Goal: Task Accomplishment & Management: Manage account settings

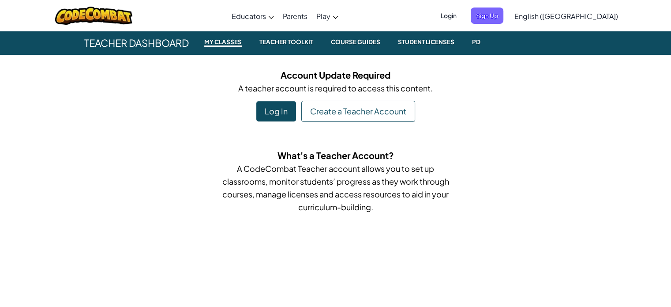
click at [278, 112] on div "Log In" at bounding box center [276, 111] width 40 height 20
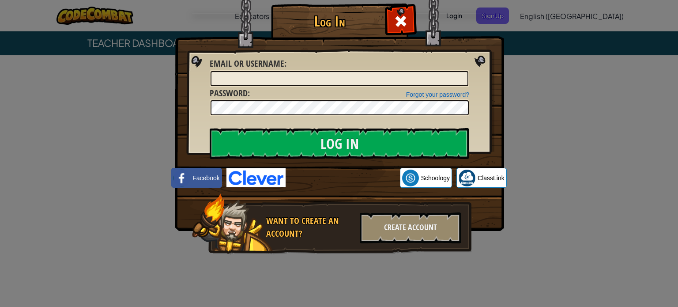
click at [245, 173] on img at bounding box center [255, 177] width 59 height 19
click at [266, 177] on img at bounding box center [255, 177] width 59 height 19
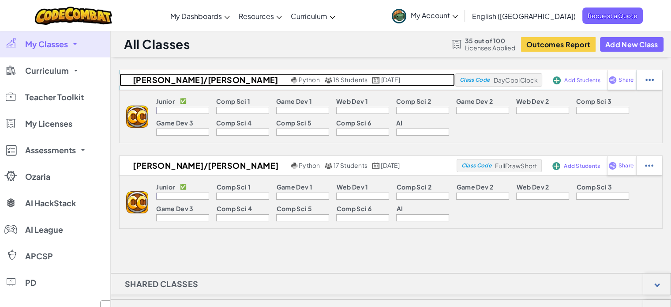
click at [369, 79] on div "Python 18 Students August 8th, 2025" at bounding box center [345, 80] width 113 height 8
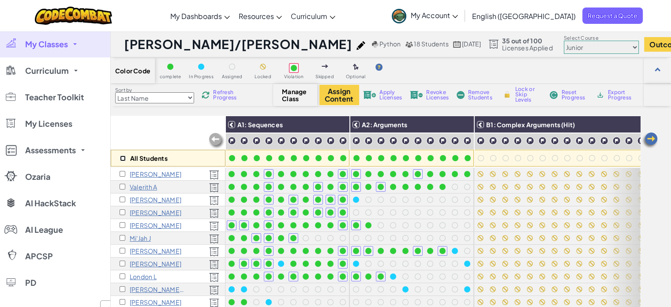
click at [121, 157] on input "checkbox" at bounding box center [123, 158] width 6 height 6
checkbox input "true"
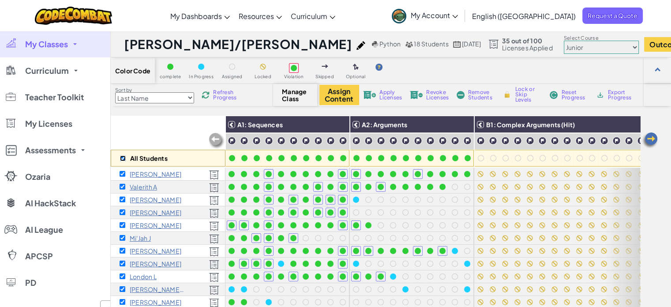
checkbox input "true"
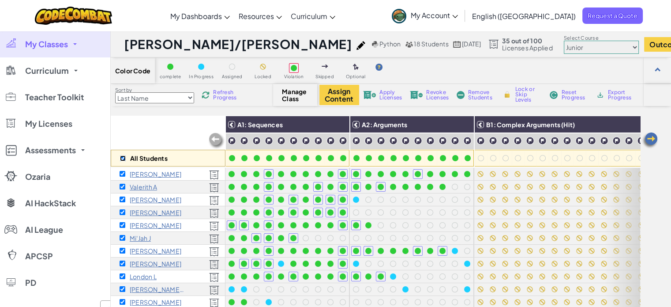
checkbox input "true"
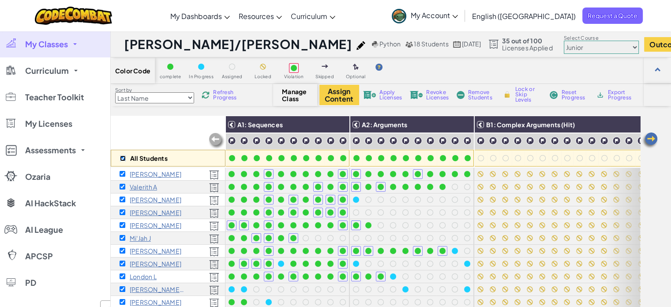
checkbox input "true"
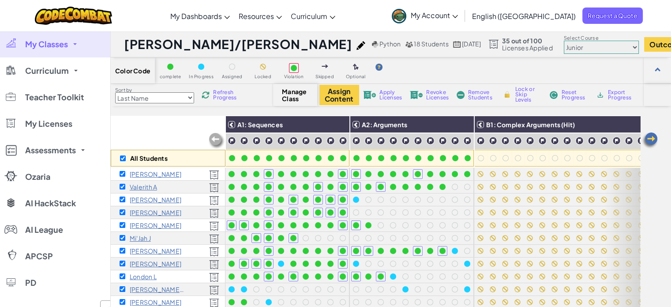
drag, startPoint x: 462, startPoint y: 121, endPoint x: 320, endPoint y: 149, distance: 144.7
click at [0, 0] on img at bounding box center [0, 0] width 0 height 0
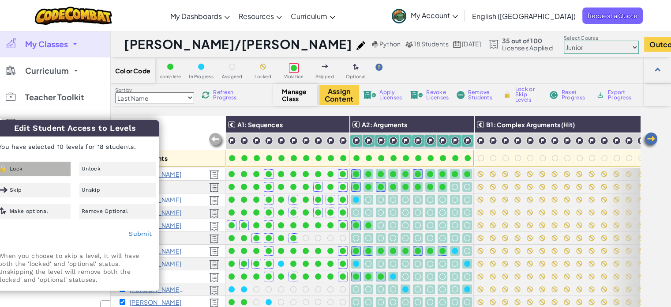
click at [19, 169] on span "Lock" at bounding box center [16, 168] width 13 height 5
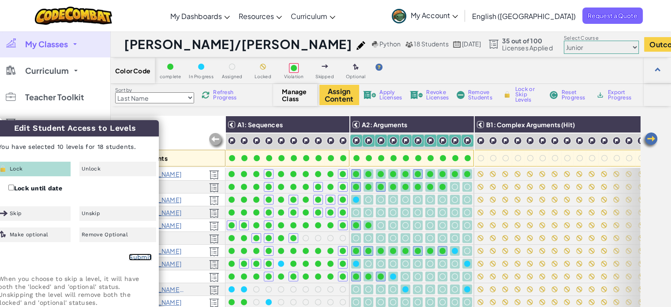
click at [139, 259] on link "Submit" at bounding box center [140, 256] width 23 height 7
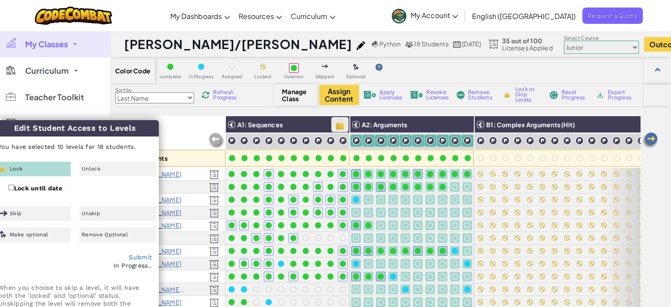
click at [339, 123] on img at bounding box center [339, 124] width 15 height 13
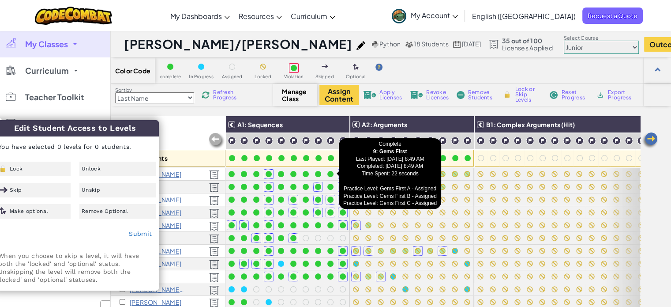
checkbox input "false"
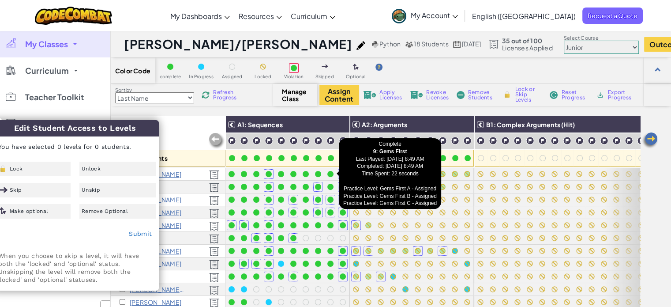
checkbox input "false"
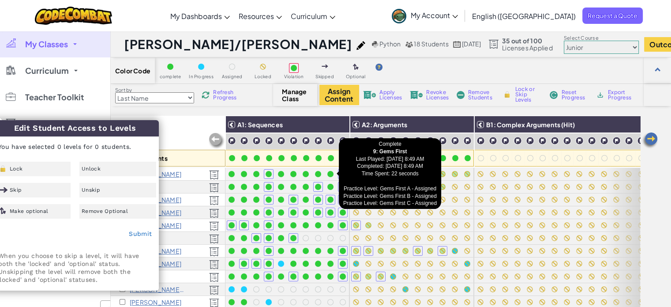
checkbox input "false"
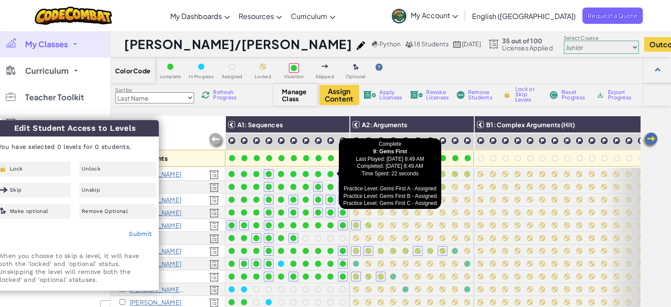
checkbox input "false"
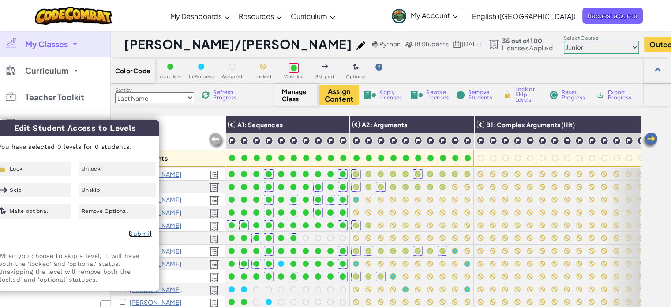
click at [145, 231] on link "Submit" at bounding box center [140, 233] width 23 height 7
click at [341, 124] on img at bounding box center [339, 124] width 15 height 13
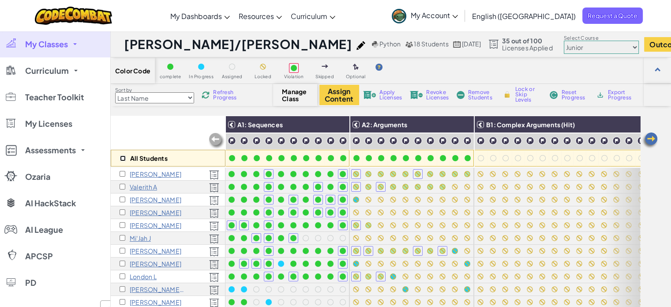
click at [123, 159] on input "checkbox" at bounding box center [123, 158] width 6 height 6
checkbox input "true"
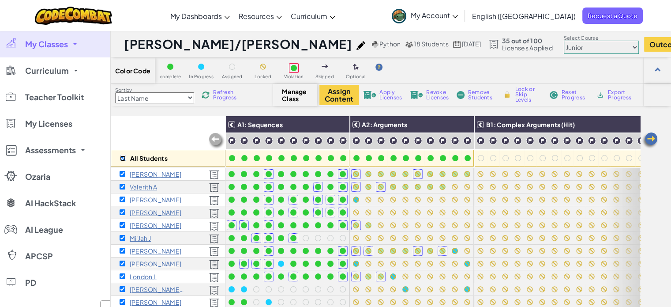
checkbox input "true"
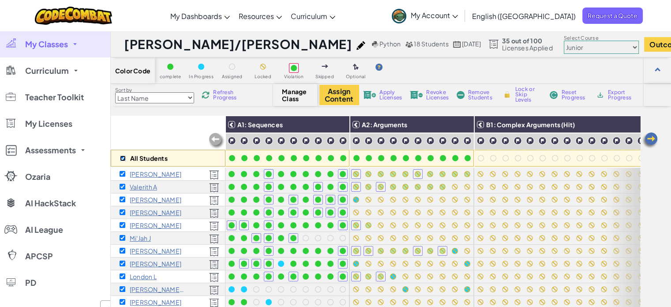
checkbox input "true"
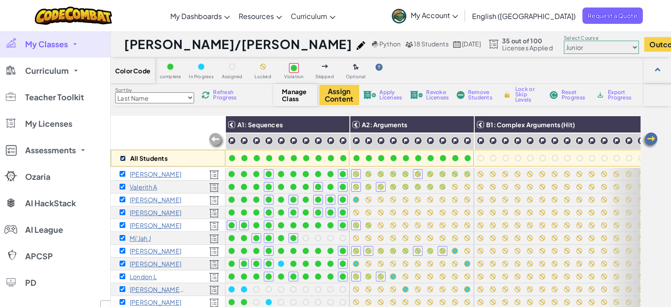
checkbox input "true"
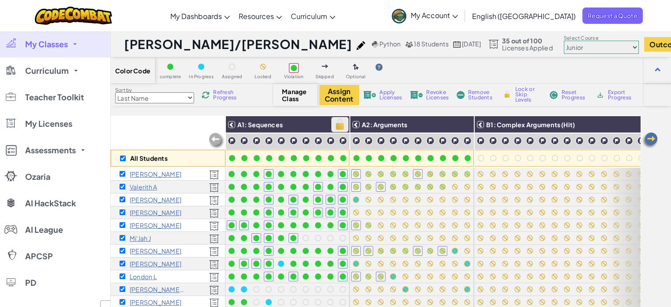
click at [341, 124] on img at bounding box center [339, 124] width 15 height 13
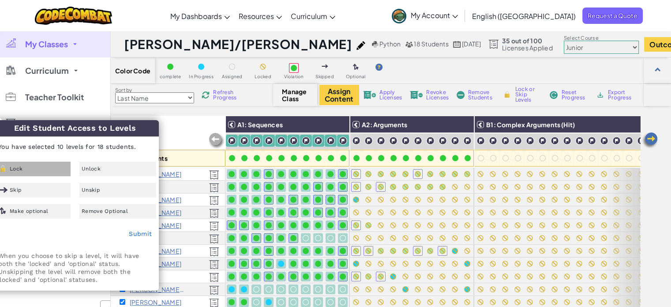
click at [37, 175] on div "Lock" at bounding box center [32, 168] width 77 height 15
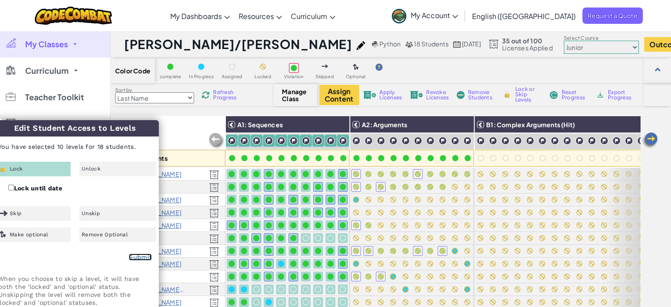
click at [144, 255] on link "Submit" at bounding box center [140, 256] width 23 height 7
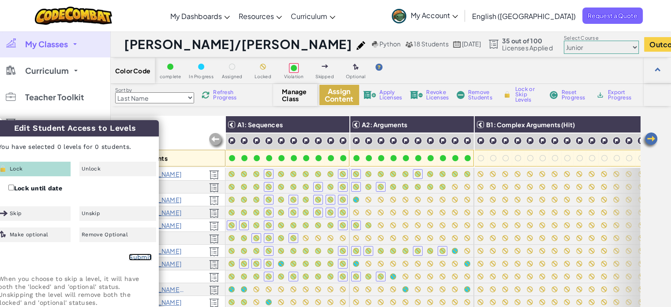
checkbox input "false"
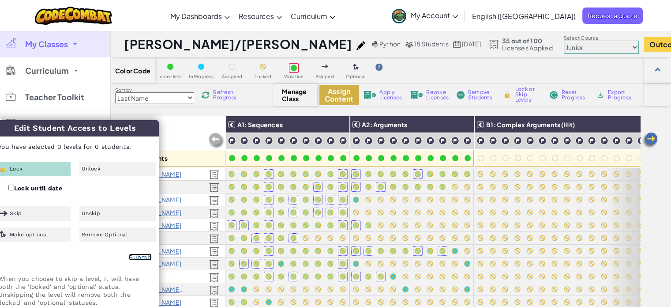
checkbox input "false"
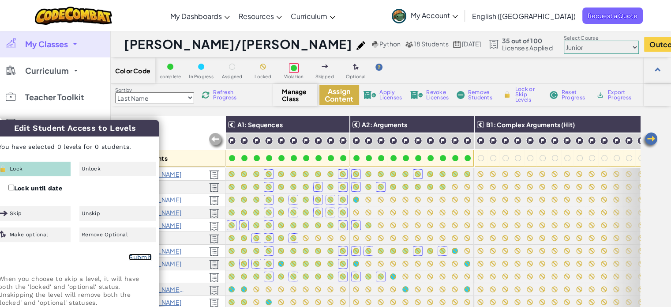
checkbox input "false"
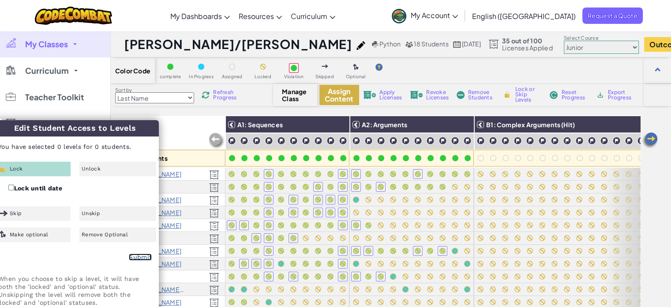
checkbox input "false"
click at [191, 125] on div "All Students" at bounding box center [168, 141] width 115 height 51
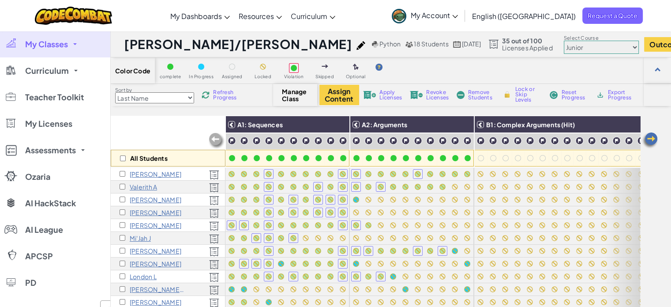
click at [191, 125] on div "All Students" at bounding box center [168, 141] width 115 height 51
click at [125, 157] on div "All Students" at bounding box center [168, 158] width 115 height 17
click at [124, 158] on input "checkbox" at bounding box center [123, 158] width 6 height 6
checkbox input "true"
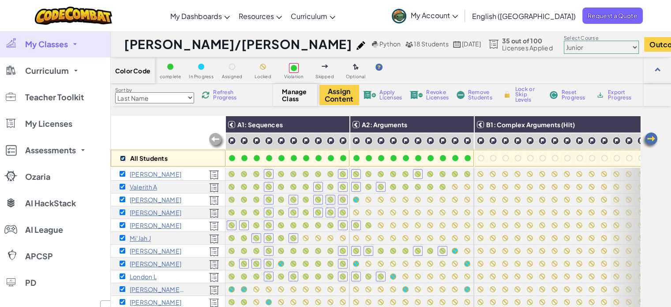
checkbox input "true"
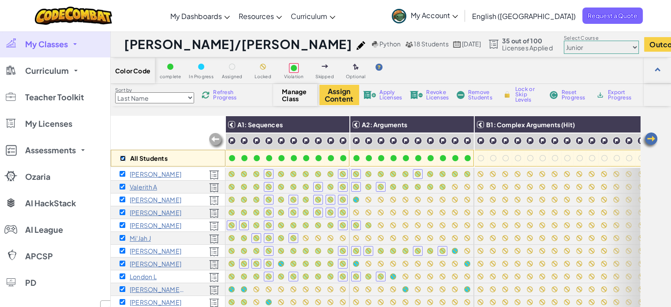
checkbox input "true"
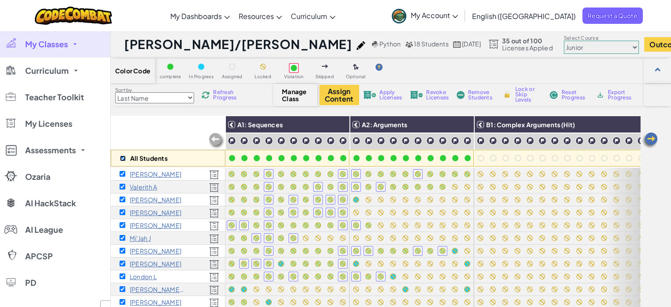
checkbox input "true"
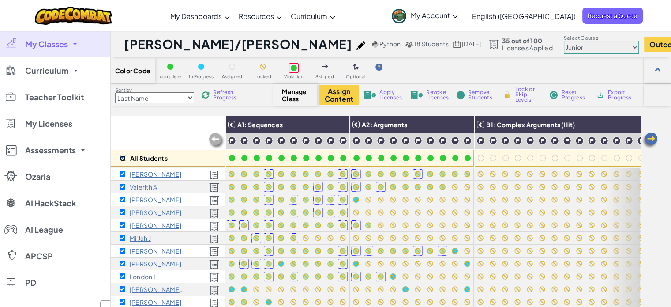
checkbox input "true"
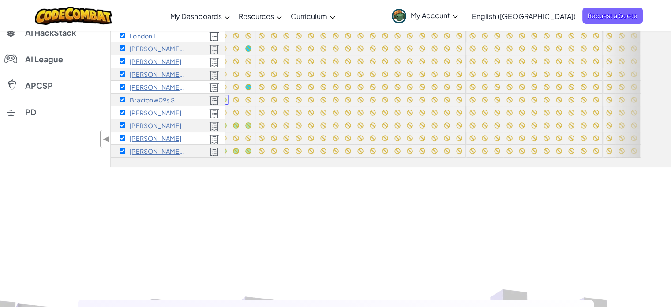
scroll to position [44, 0]
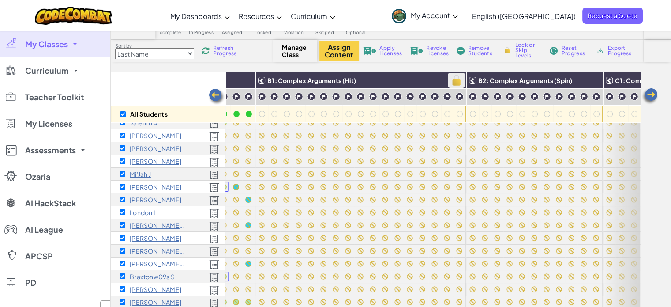
click at [458, 79] on img at bounding box center [456, 80] width 15 height 13
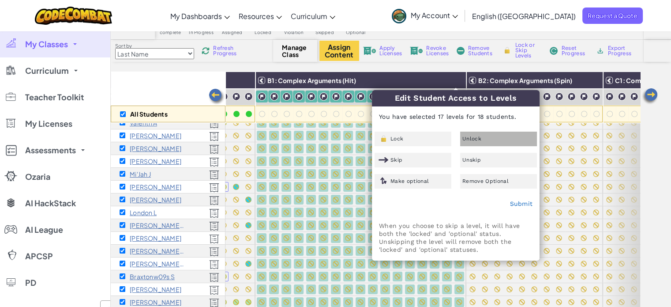
click at [464, 135] on div "Unlock" at bounding box center [498, 138] width 77 height 15
click at [521, 202] on link "Submit" at bounding box center [521, 203] width 23 height 7
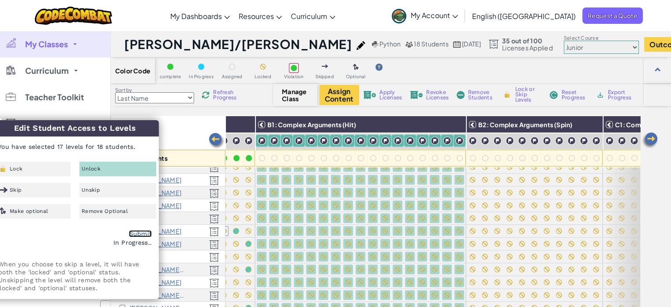
checkbox input "false"
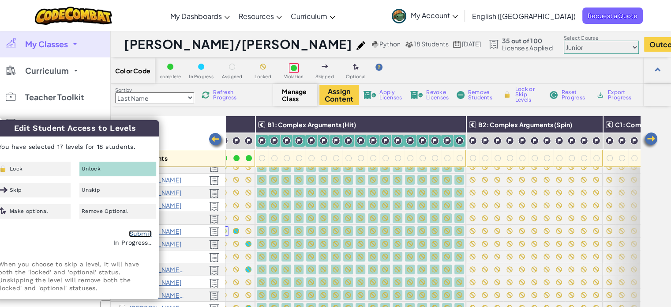
checkbox input "false"
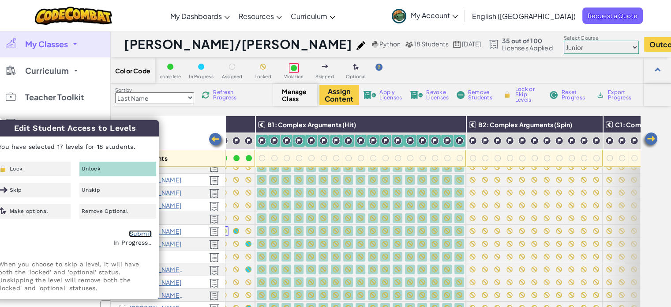
checkbox input "false"
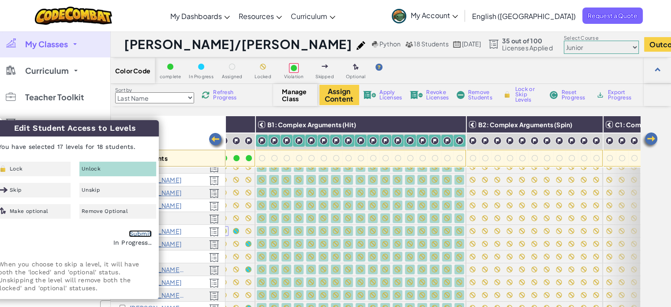
checkbox input "false"
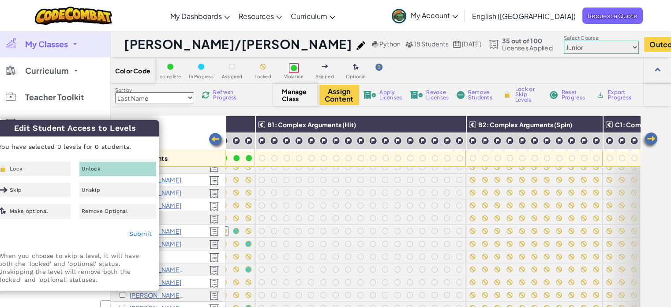
click at [178, 128] on div "All Students" at bounding box center [168, 141] width 115 height 51
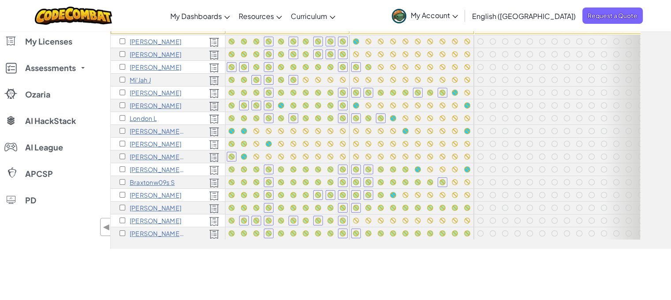
scroll to position [44, 0]
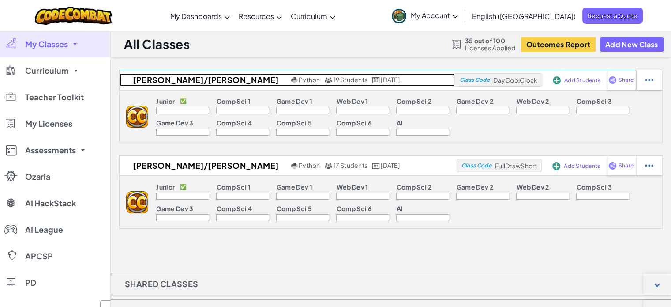
click at [415, 78] on link "Jackson/Godek Python 19 Students August 8th, 2025" at bounding box center [287, 79] width 335 height 13
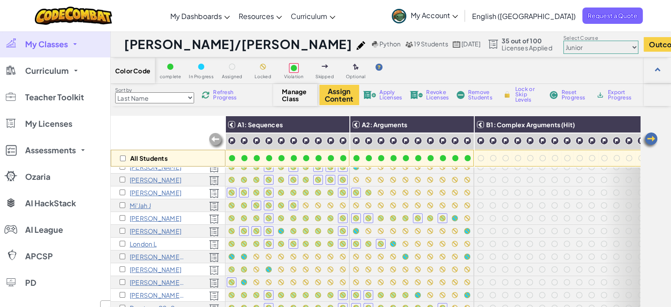
scroll to position [176, 0]
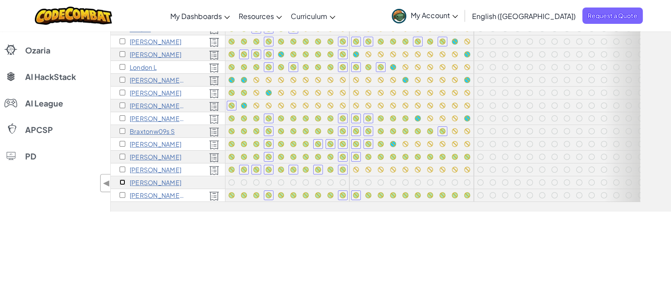
click at [124, 179] on input "checkbox" at bounding box center [123, 182] width 6 height 6
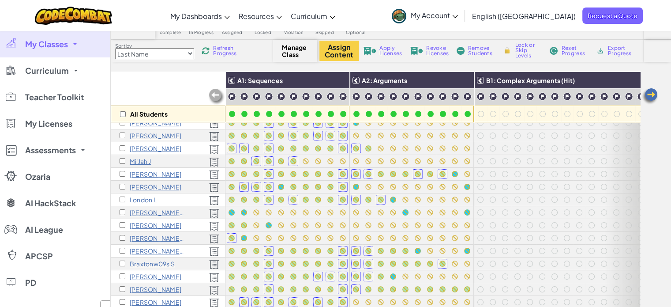
scroll to position [0, 0]
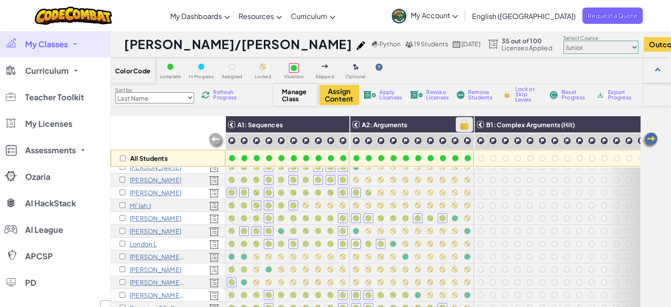
click at [465, 123] on img at bounding box center [464, 124] width 15 height 13
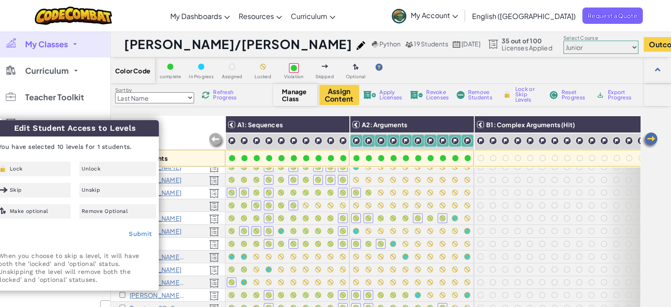
click at [23, 157] on div "Edit Student Access to Levels You have selected 10 levels for 1 students. Lock …" at bounding box center [75, 205] width 167 height 170
click at [23, 165] on div "Lock" at bounding box center [32, 168] width 77 height 15
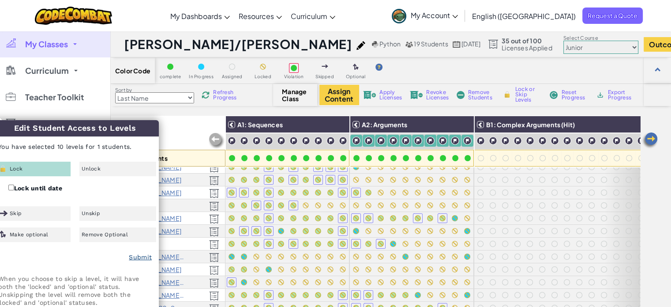
click at [132, 254] on div "Submit" at bounding box center [75, 257] width 167 height 22
click at [133, 257] on link "Submit" at bounding box center [140, 256] width 23 height 7
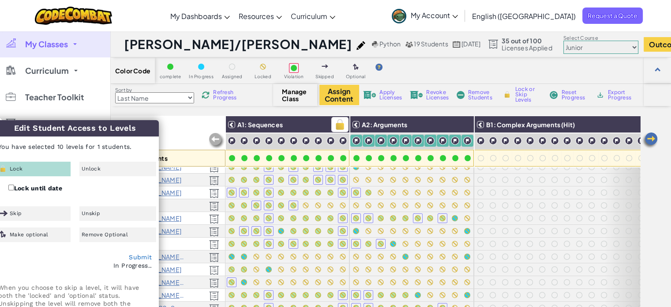
click at [314, 122] on h3 "A1: Sequences" at bounding box center [292, 124] width 114 height 7
click at [335, 125] on img at bounding box center [339, 124] width 15 height 13
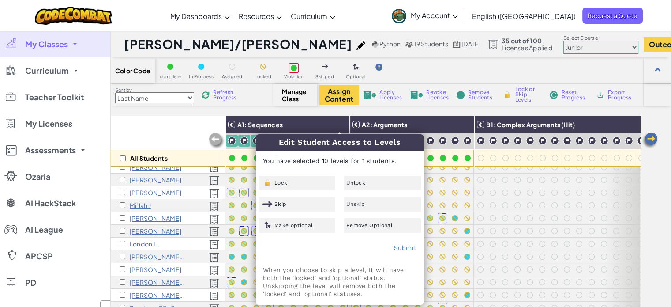
click at [305, 189] on div "Lock" at bounding box center [297, 183] width 77 height 15
click at [314, 173] on div "Edit Student Access to Levels You have selected 10 levels for 1 students. Lock …" at bounding box center [339, 219] width 167 height 170
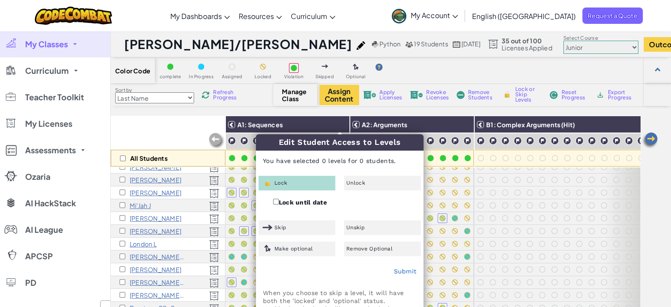
checkbox input "false"
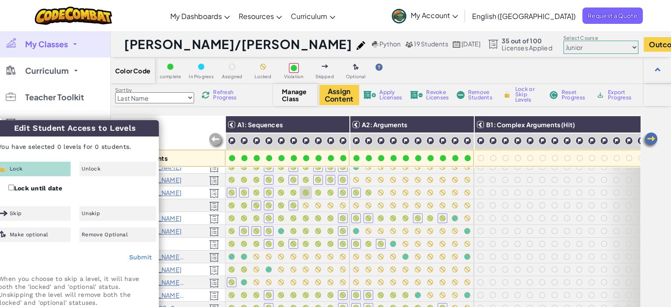
click at [308, 188] on div at bounding box center [306, 193] width 10 height 10
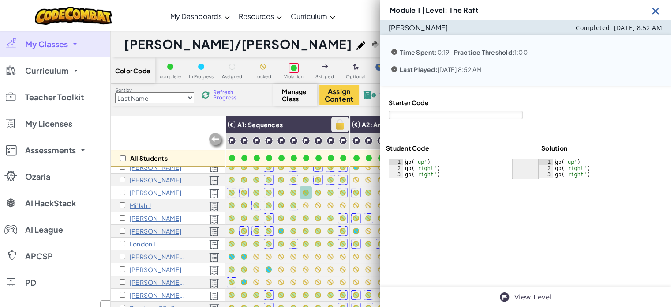
click at [341, 123] on img at bounding box center [339, 124] width 15 height 13
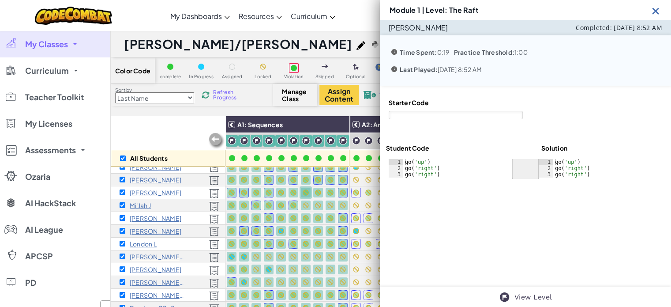
checkbox input "true"
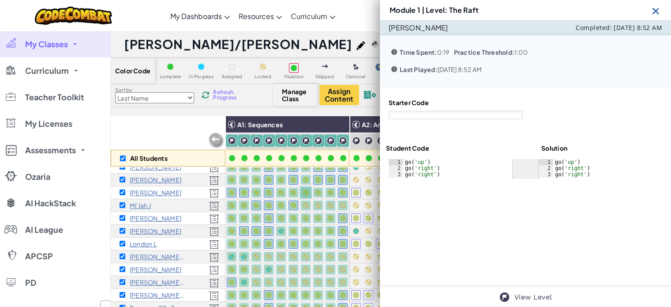
checkbox input "true"
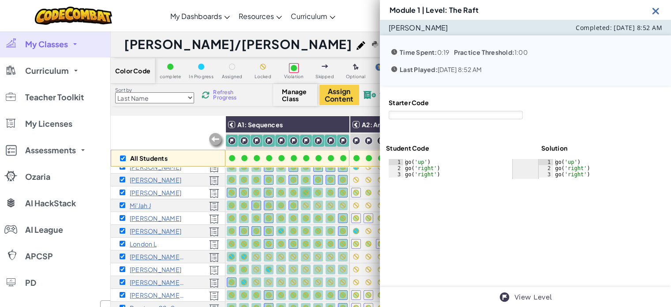
checkbox input "true"
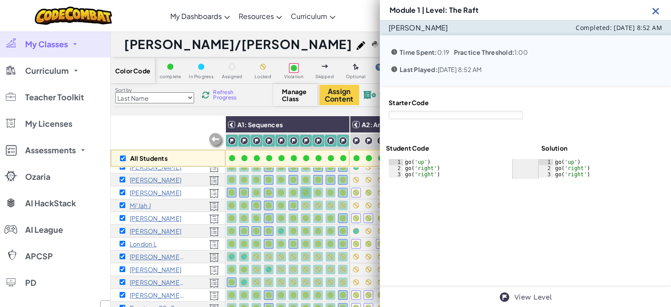
checkbox input "true"
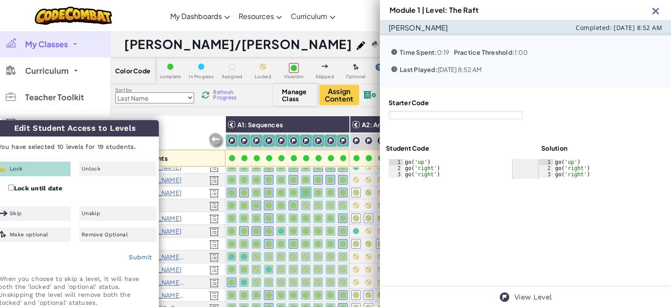
click at [35, 167] on div "Lock" at bounding box center [32, 168] width 77 height 15
click at [141, 256] on link "Submit" at bounding box center [140, 256] width 23 height 7
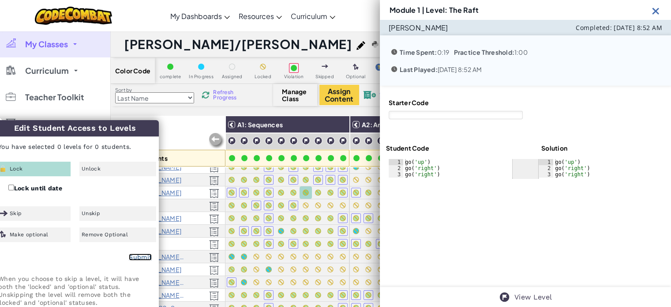
checkbox input "false"
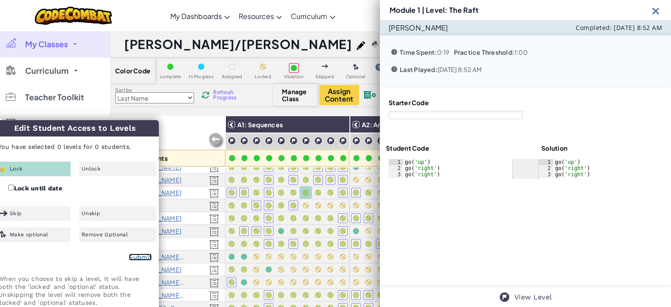
checkbox input "false"
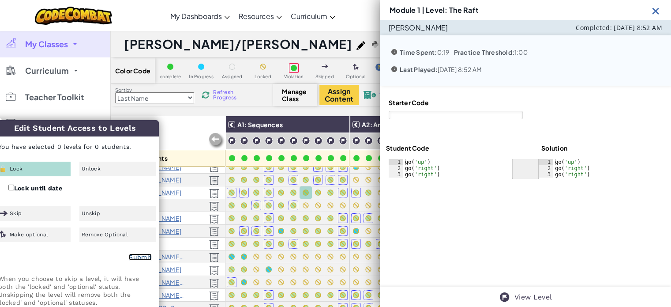
checkbox input "false"
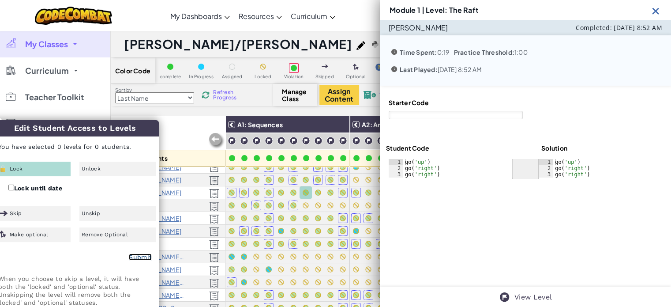
checkbox input "false"
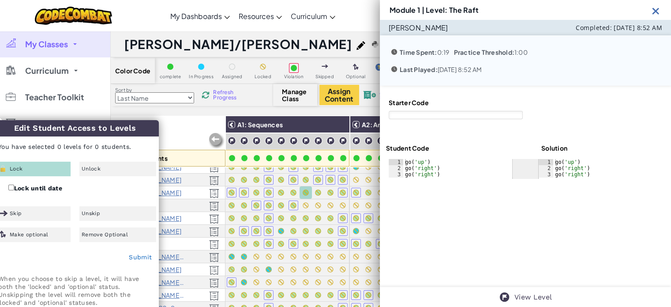
drag, startPoint x: 652, startPoint y: 13, endPoint x: 419, endPoint y: 106, distance: 250.7
click at [653, 13] on img at bounding box center [655, 10] width 11 height 11
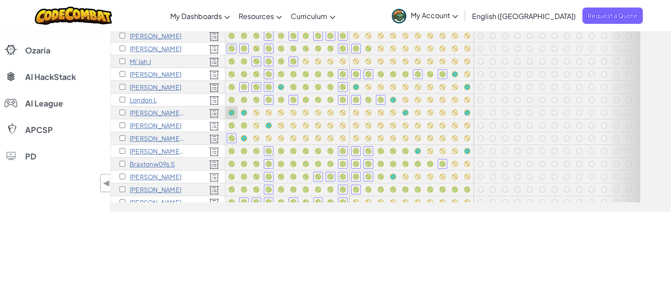
scroll to position [39, 0]
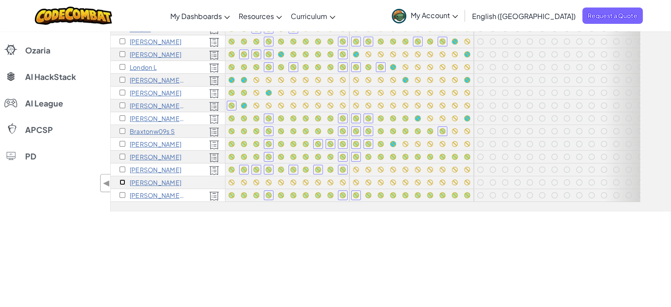
click at [120, 179] on input "checkbox" at bounding box center [123, 182] width 6 height 6
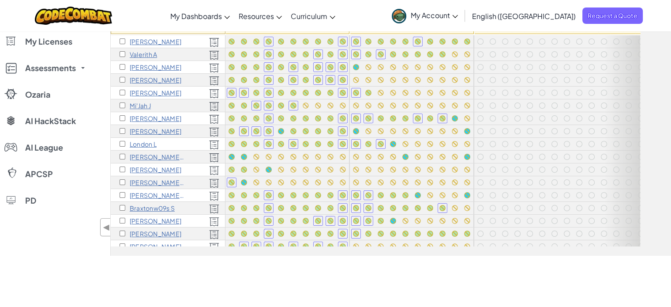
scroll to position [0, 0]
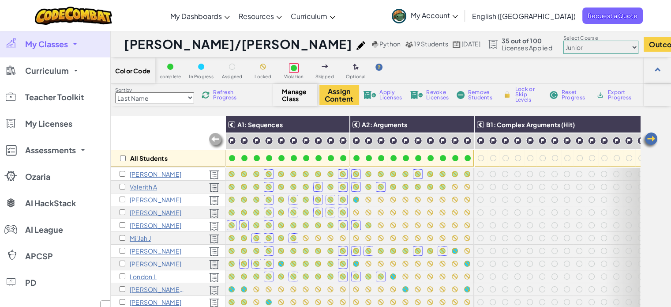
click at [365, 96] on img at bounding box center [369, 95] width 13 height 8
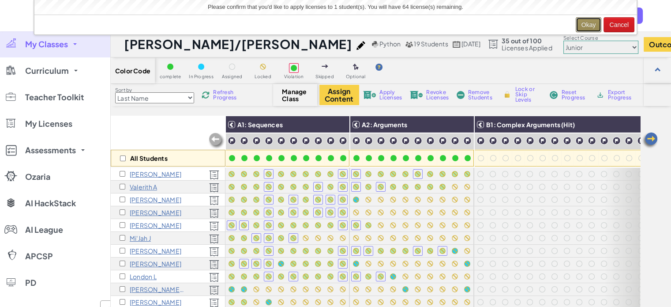
click at [578, 26] on button "Okay" at bounding box center [589, 24] width 26 height 15
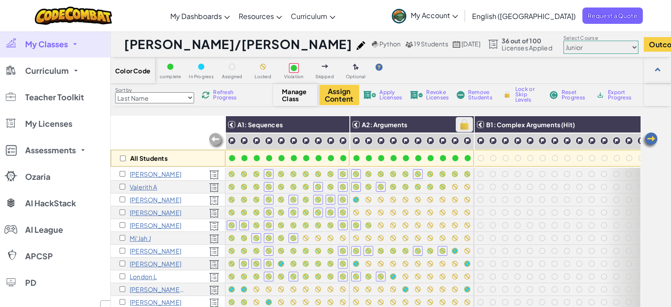
click at [465, 121] on img at bounding box center [464, 124] width 15 height 13
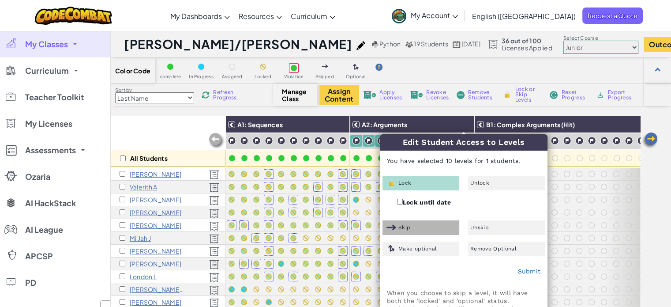
click at [418, 229] on div "Skip" at bounding box center [421, 227] width 77 height 15
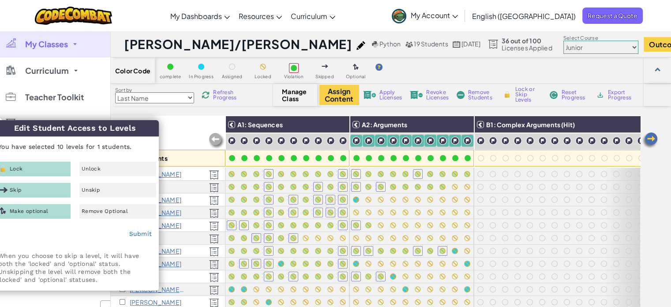
click at [24, 208] on span "Make optional" at bounding box center [29, 210] width 38 height 5
click at [20, 169] on span "Lock" at bounding box center [16, 168] width 13 height 5
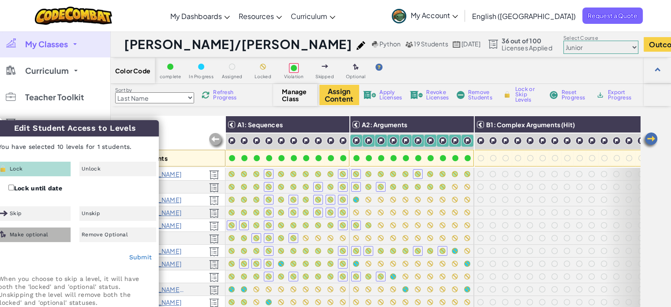
click at [29, 215] on div "Skip" at bounding box center [32, 213] width 77 height 15
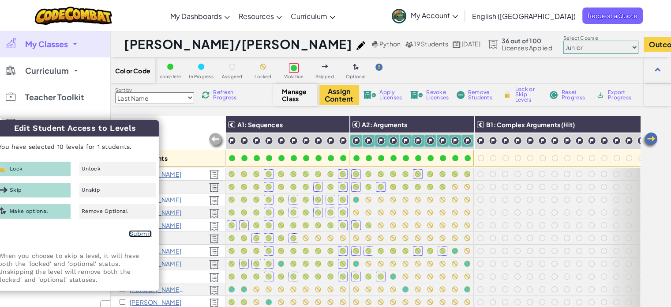
click at [142, 234] on link "Submit" at bounding box center [140, 233] width 23 height 7
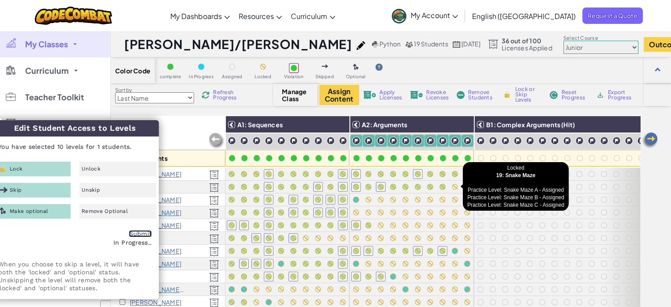
checkbox input "false"
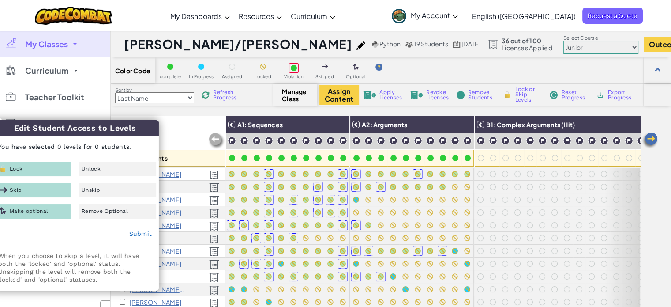
click at [0, 0] on img at bounding box center [0, 0] width 0 height 0
checkbox input "true"
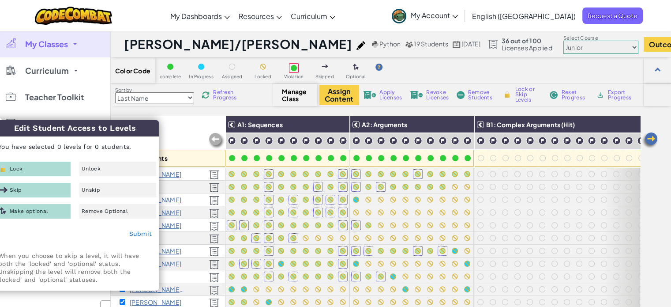
checkbox input "true"
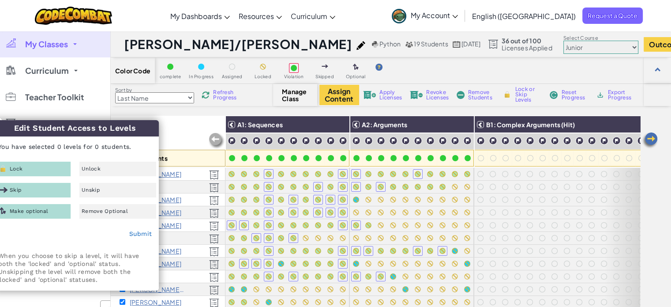
checkbox input "true"
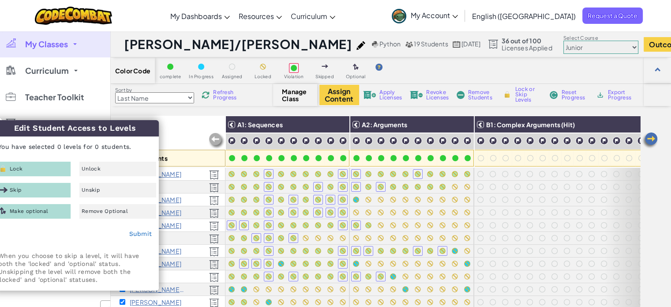
checkbox input "true"
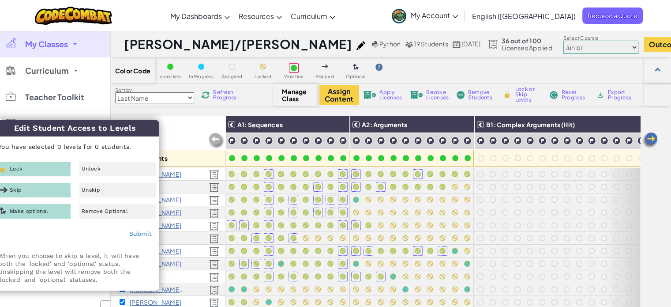
checkbox input "true"
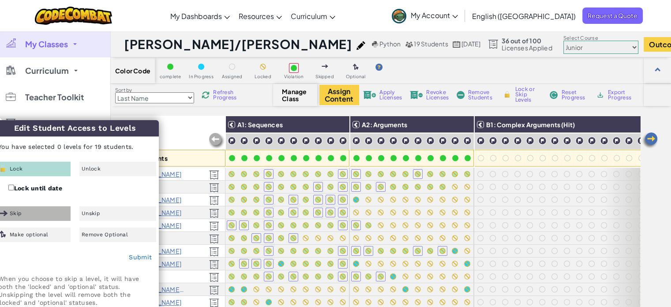
click at [41, 210] on div "Skip" at bounding box center [32, 213] width 77 height 15
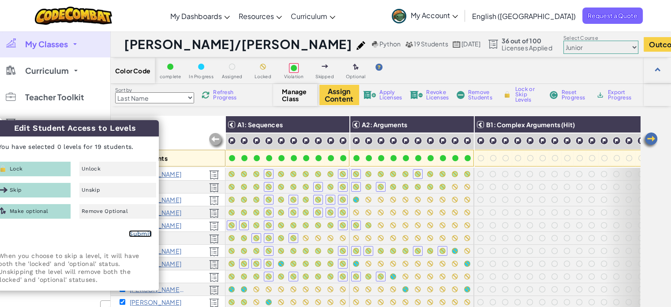
click at [139, 235] on link "Submit" at bounding box center [140, 233] width 23 height 7
checkbox input "false"
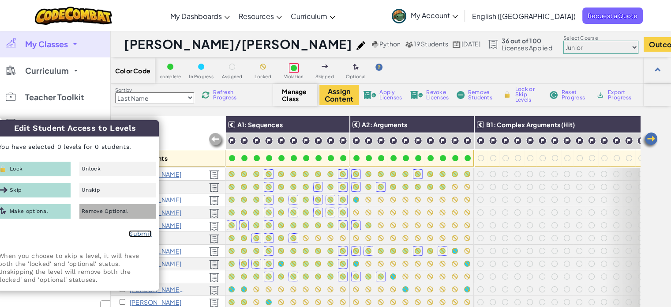
checkbox input "false"
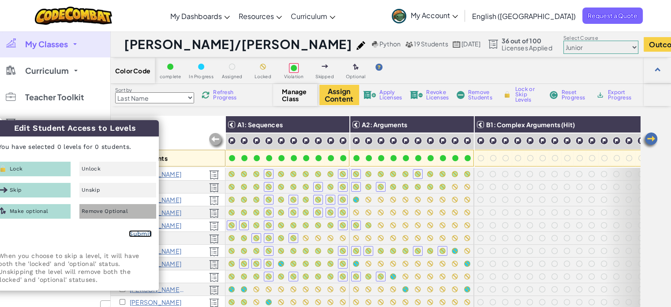
checkbox input "false"
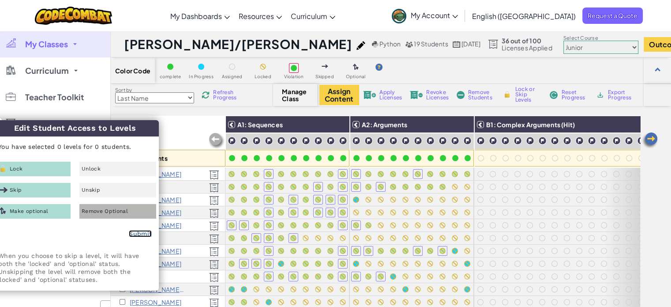
checkbox input "false"
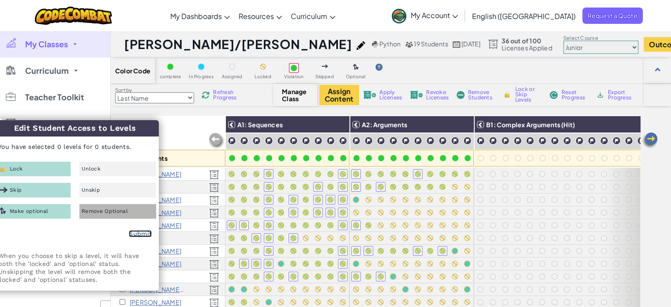
checkbox input "false"
click at [106, 213] on span "Remove Optional" at bounding box center [105, 210] width 46 height 5
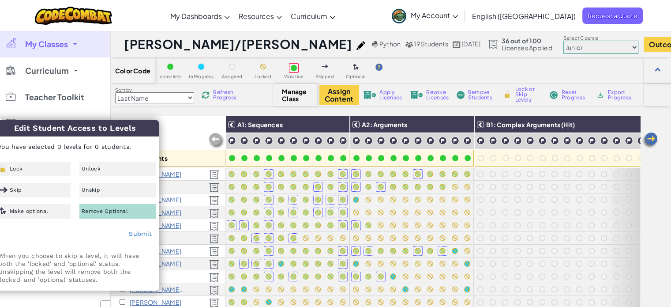
click at [187, 122] on div "All Students" at bounding box center [168, 141] width 115 height 51
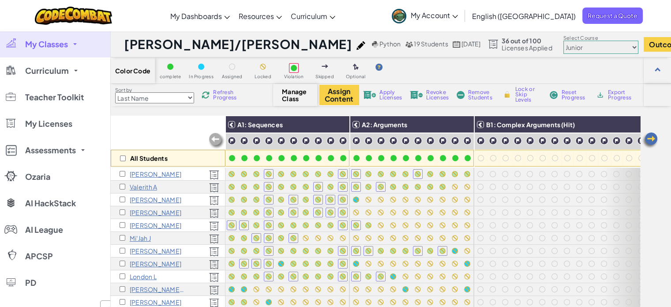
click at [200, 99] on div "Sort by Last Name first Name Progress (High to Low) Progress (Low to Hight) Ref…" at bounding box center [192, 94] width 162 height 17
click at [218, 98] on span "Refresh Progress" at bounding box center [226, 95] width 27 height 11
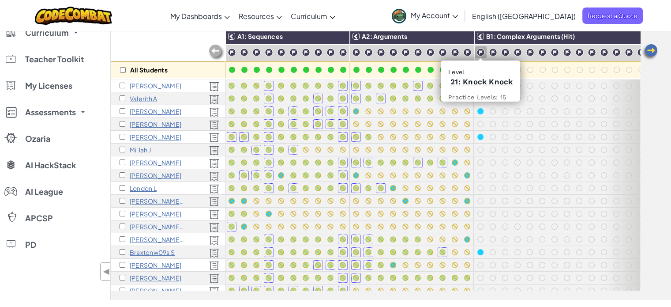
scroll to position [44, 0]
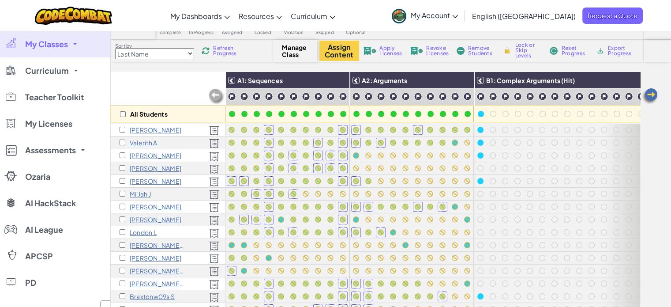
click at [508, 81] on span "B1: Complex Arguments (Hit)" at bounding box center [530, 80] width 89 height 8
click at [122, 112] on input "checkbox" at bounding box center [123, 114] width 6 height 6
checkbox input "true"
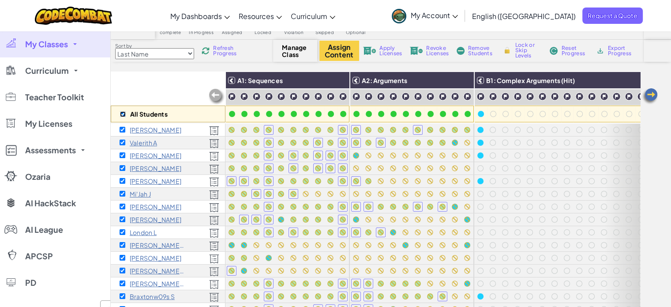
checkbox input "true"
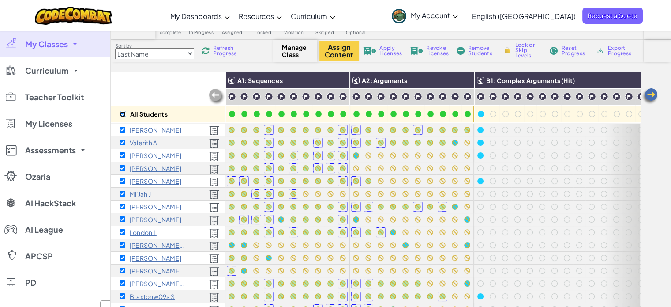
checkbox input "true"
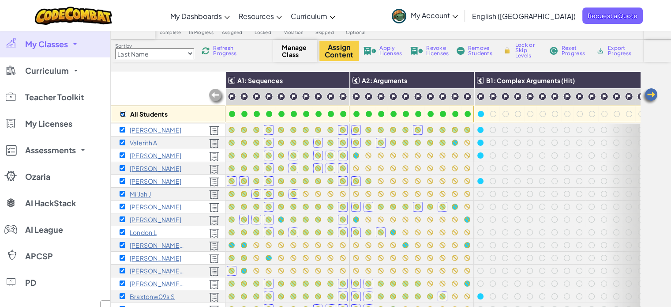
checkbox input "true"
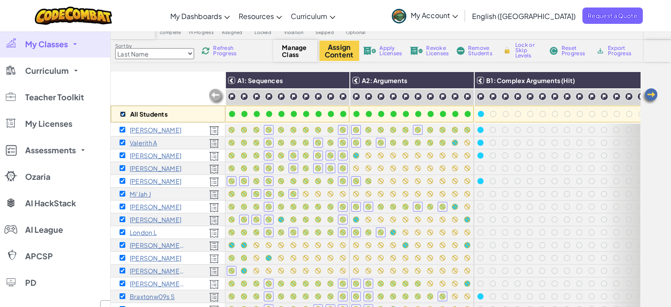
checkbox input "true"
click at [337, 79] on img at bounding box center [339, 80] width 15 height 13
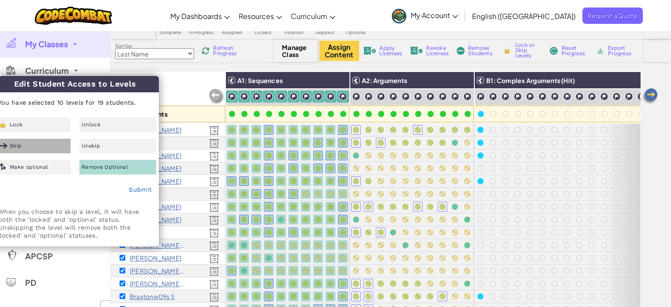
click at [34, 150] on div "Skip" at bounding box center [32, 146] width 77 height 15
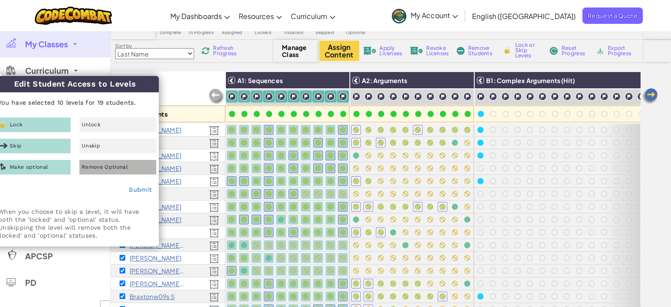
click at [136, 169] on div "Remove Optional" at bounding box center [117, 167] width 77 height 15
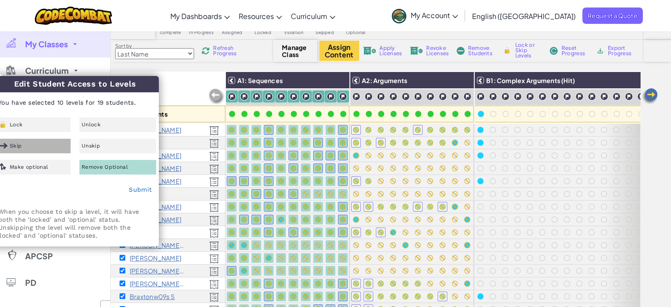
click at [62, 144] on div "Skip" at bounding box center [32, 146] width 77 height 15
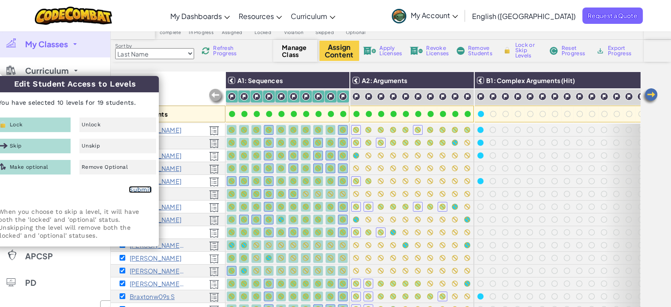
click at [135, 188] on link "Submit" at bounding box center [140, 189] width 23 height 7
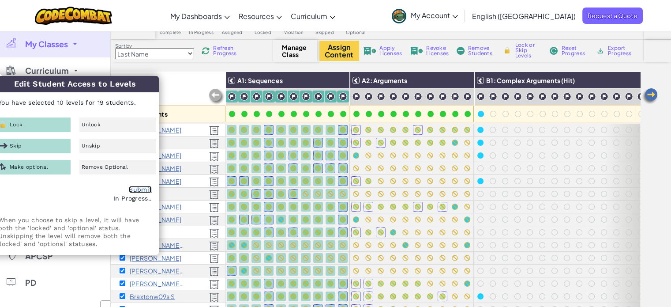
scroll to position [0, 0]
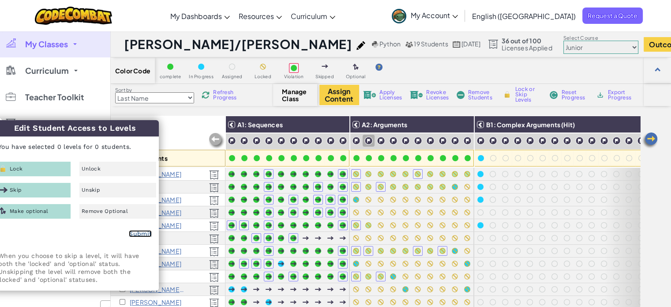
checkbox input "false"
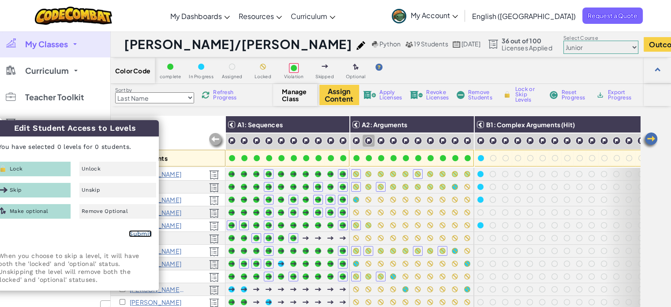
checkbox input "false"
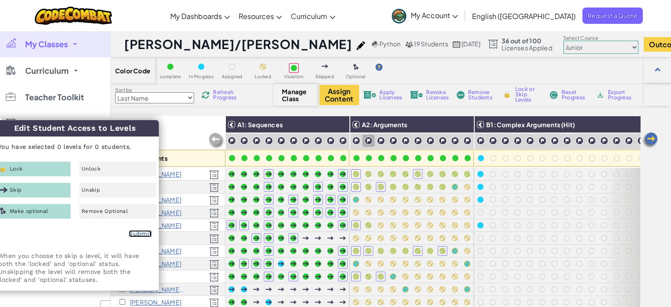
checkbox input "false"
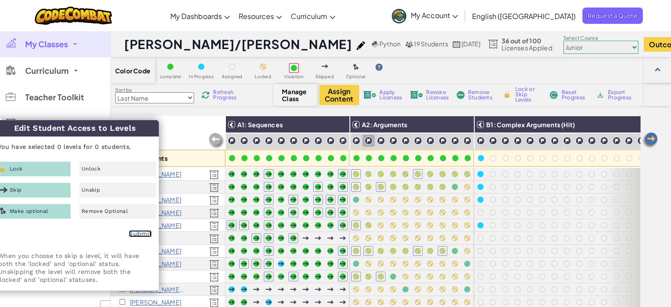
checkbox input "false"
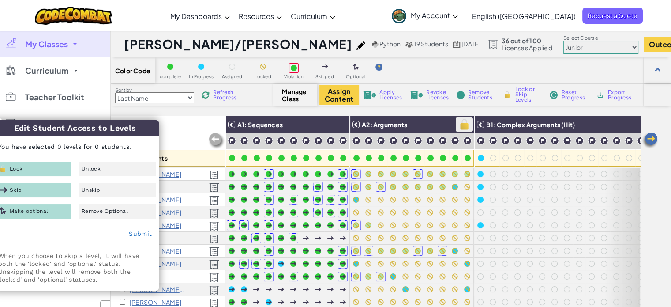
click at [467, 126] on img at bounding box center [464, 124] width 15 height 13
checkbox input "true"
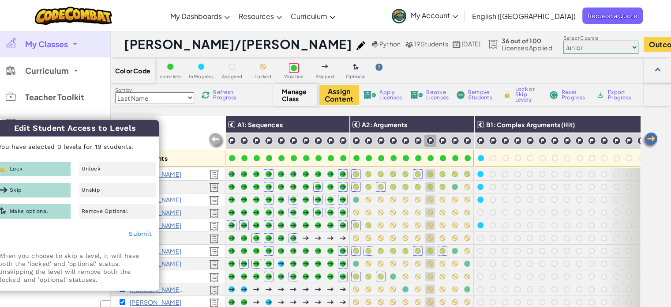
checkbox input "true"
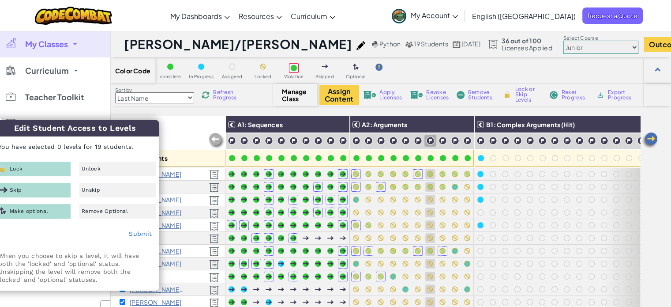
checkbox input "true"
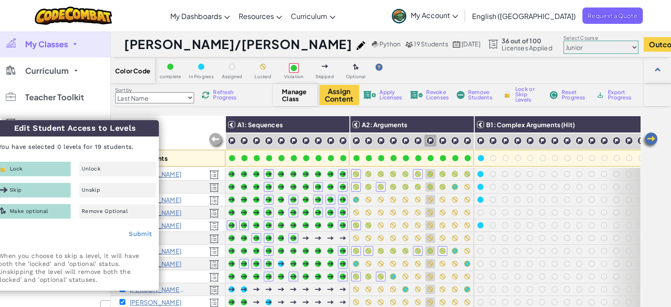
checkbox input "true"
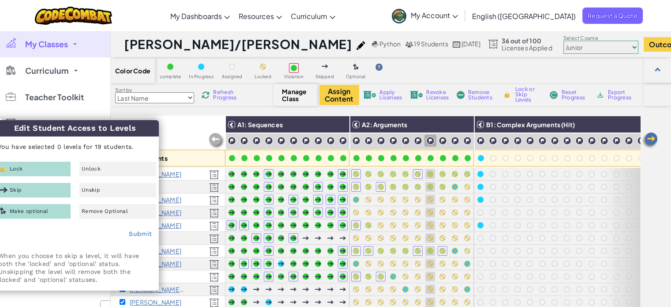
checkbox input "true"
click at [172, 135] on div "All Students" at bounding box center [168, 141] width 115 height 51
checkbox input "false"
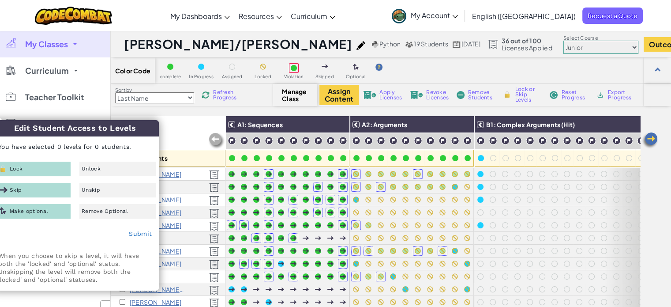
checkbox input "false"
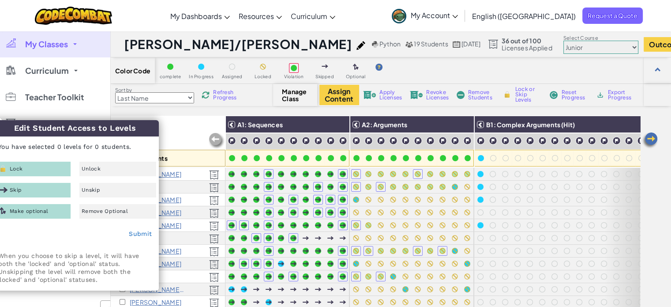
checkbox input "false"
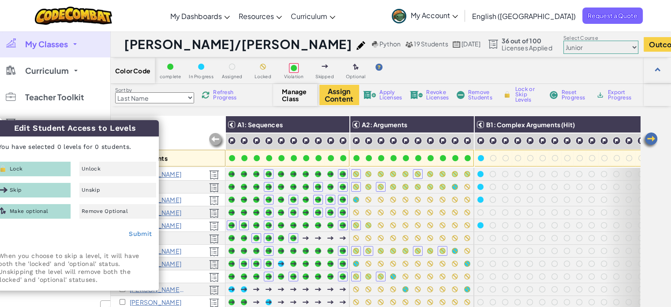
checkbox input "false"
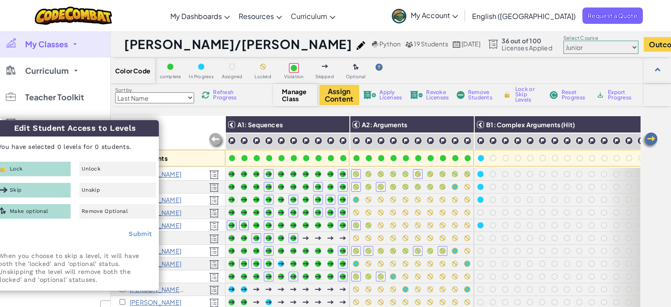
checkbox input "false"
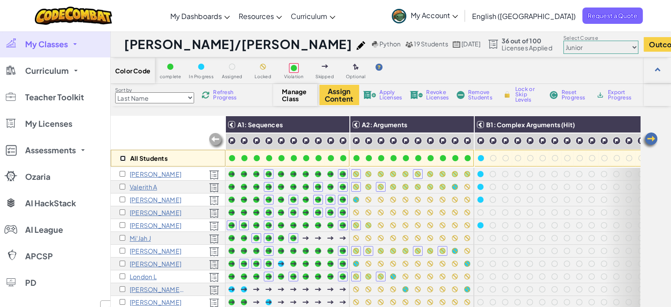
click at [120, 159] on input "checkbox" at bounding box center [123, 158] width 6 height 6
checkbox input "true"
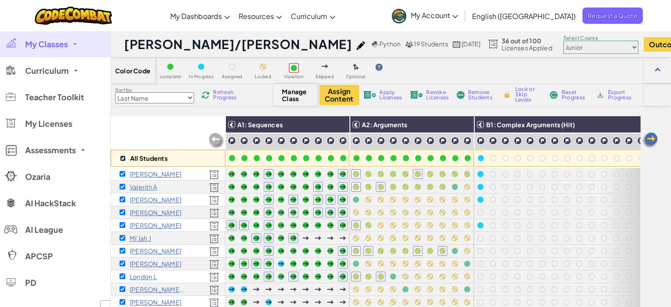
checkbox input "true"
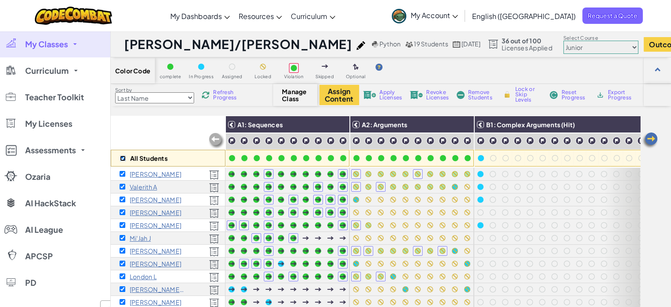
checkbox input "true"
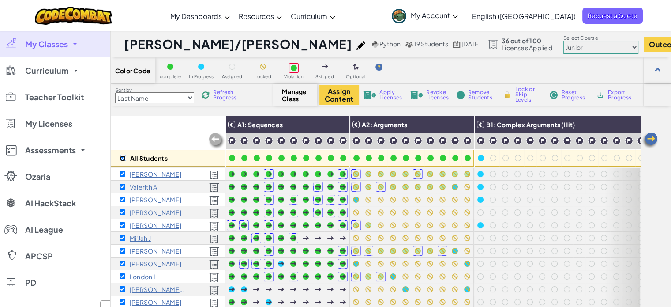
checkbox input "true"
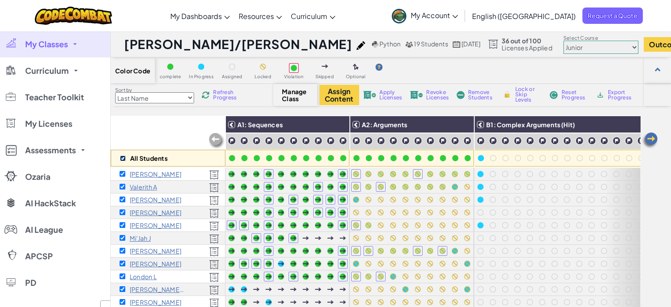
checkbox input "true"
click at [0, 0] on img at bounding box center [0, 0] width 0 height 0
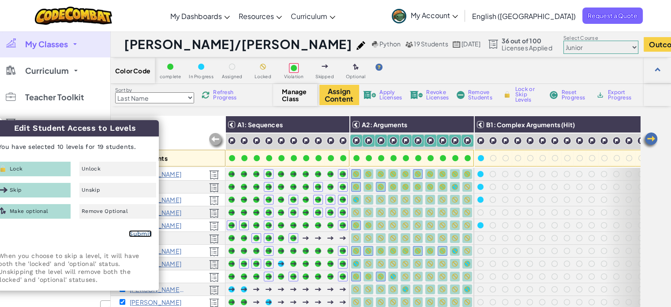
click at [143, 232] on link "Submit" at bounding box center [140, 233] width 23 height 7
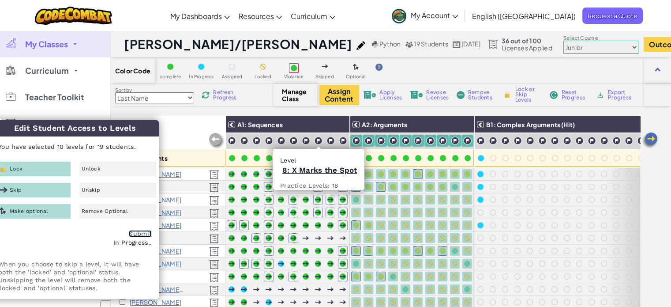
checkbox input "false"
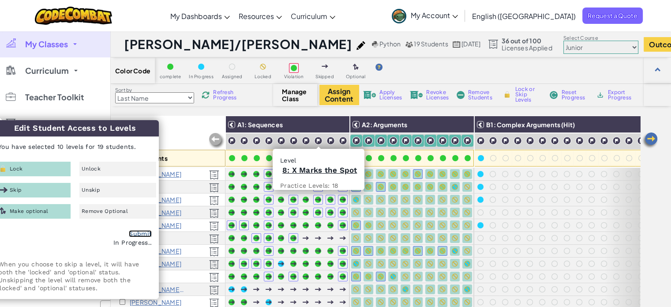
checkbox input "false"
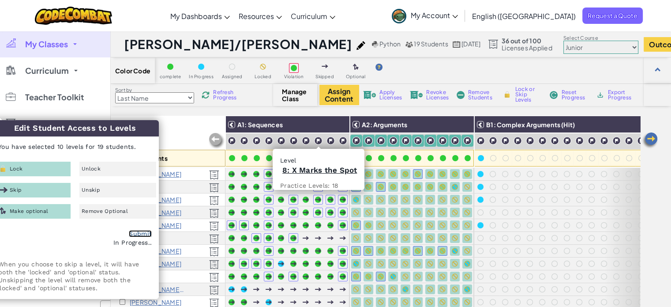
checkbox input "false"
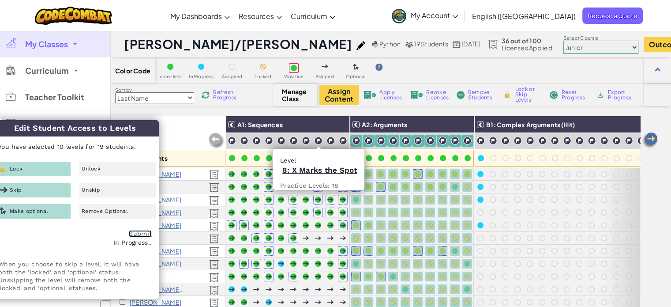
checkbox input "false"
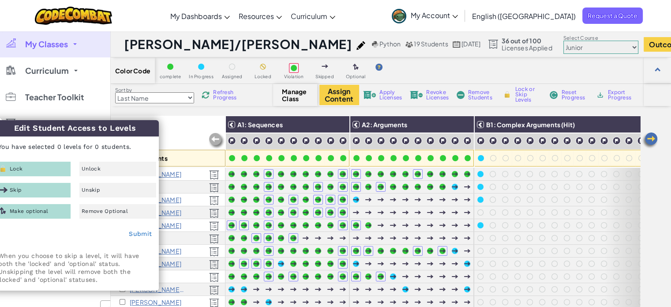
click at [197, 124] on div "All Students" at bounding box center [168, 141] width 115 height 51
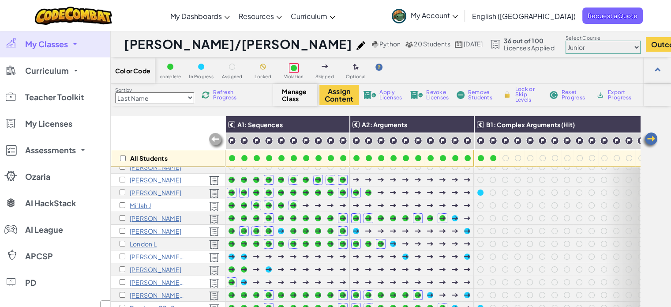
scroll to position [132, 0]
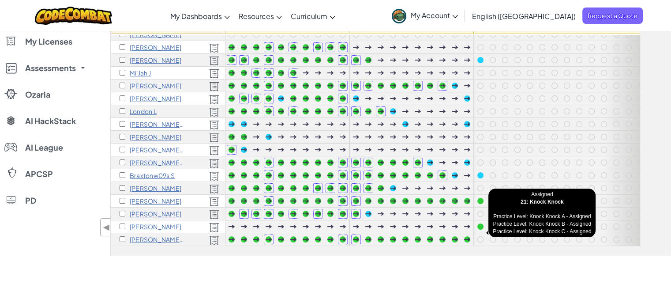
click at [476, 234] on div at bounding box center [481, 239] width 10 height 10
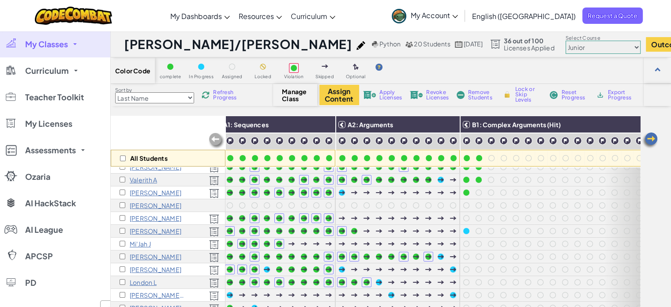
scroll to position [10, 14]
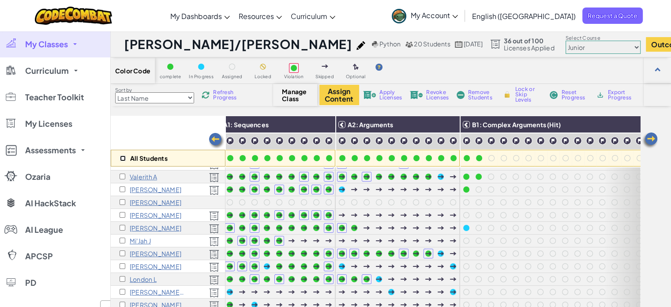
click at [121, 157] on input "checkbox" at bounding box center [123, 158] width 6 height 6
checkbox input "true"
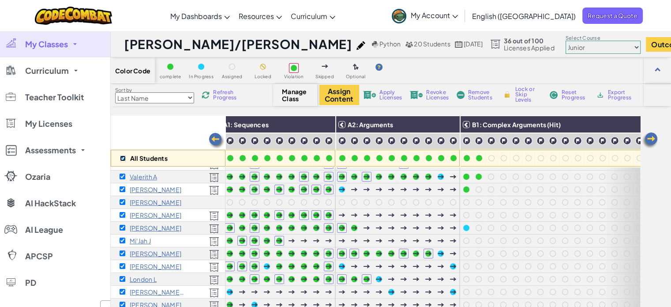
checkbox input "true"
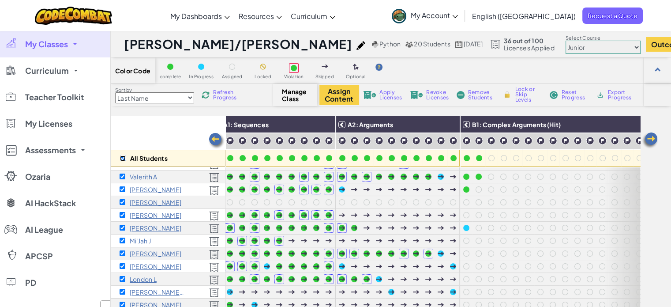
checkbox input "true"
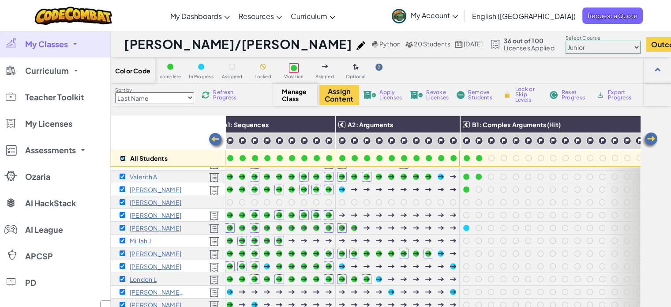
checkbox input "true"
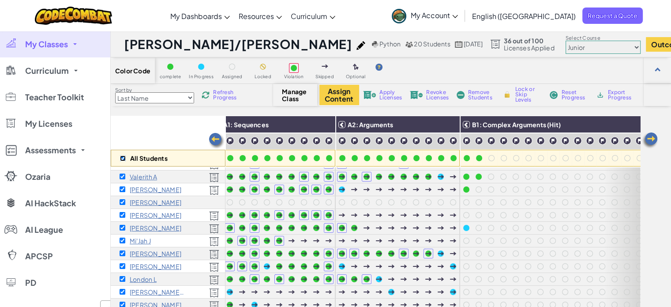
checkbox input "true"
click at [446, 125] on img at bounding box center [450, 124] width 15 height 13
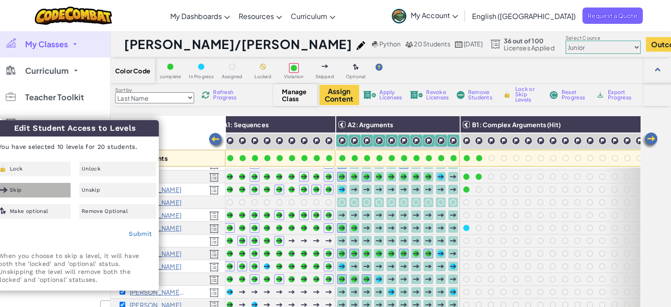
click at [34, 193] on div "Skip" at bounding box center [32, 190] width 77 height 15
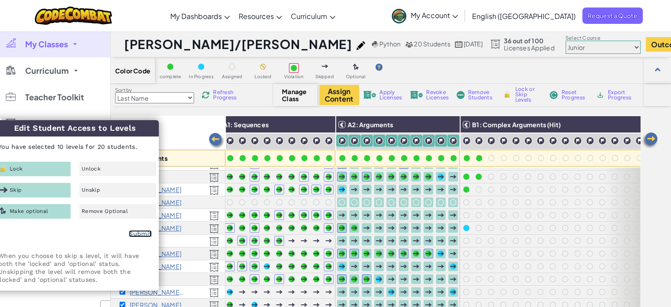
click at [148, 233] on link "Submit" at bounding box center [140, 233] width 23 height 7
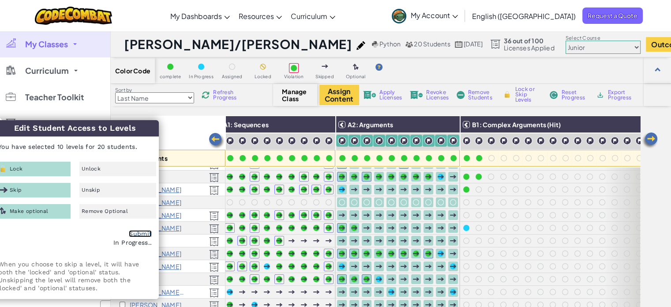
checkbox input "false"
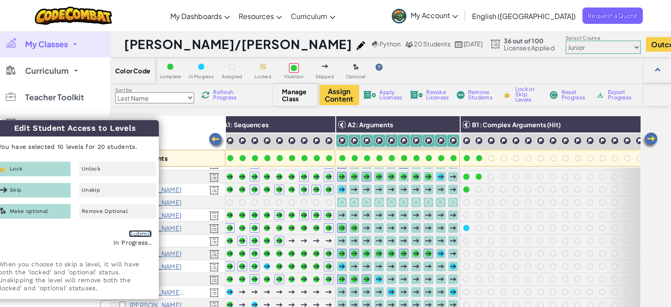
checkbox input "false"
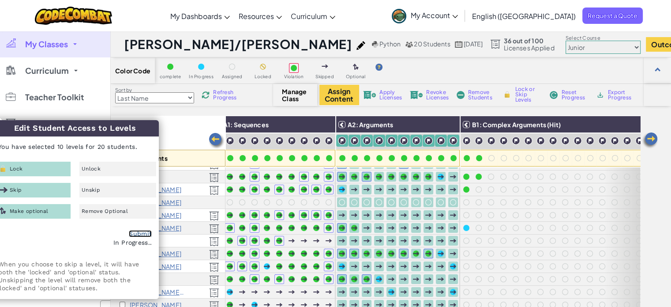
checkbox input "false"
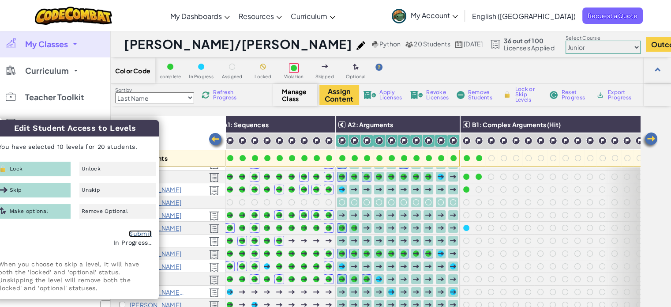
checkbox input "false"
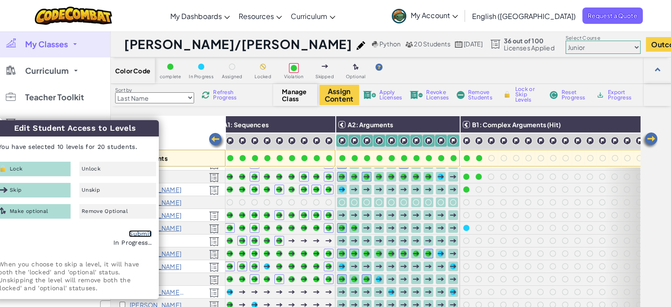
checkbox input "false"
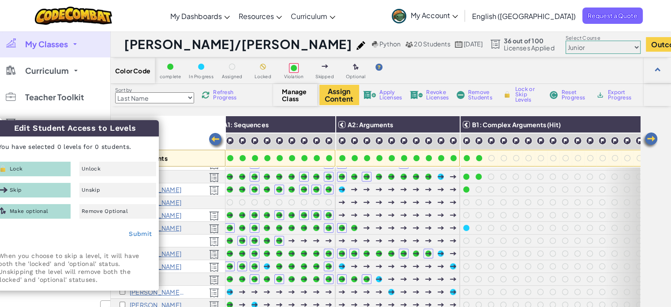
click at [185, 123] on div "All Students" at bounding box center [168, 141] width 115 height 51
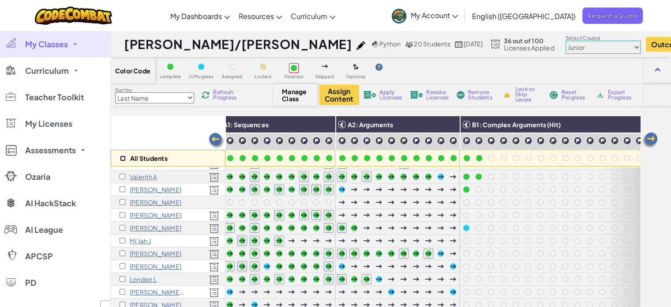
click at [123, 158] on input "checkbox" at bounding box center [123, 158] width 6 height 6
checkbox input "true"
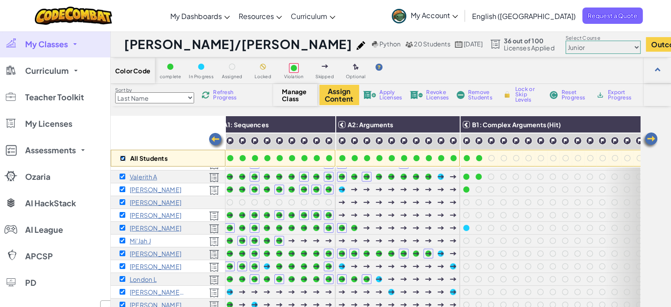
checkbox input "true"
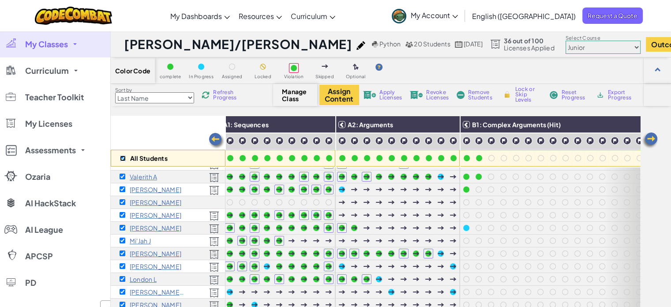
checkbox input "true"
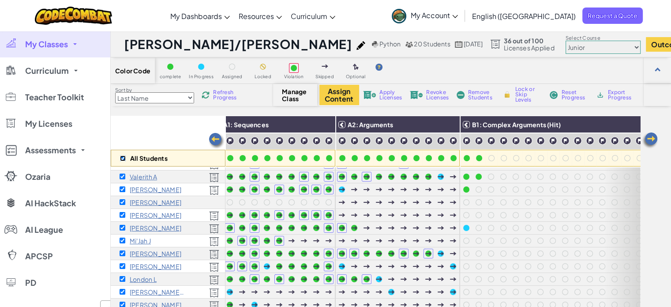
checkbox input "true"
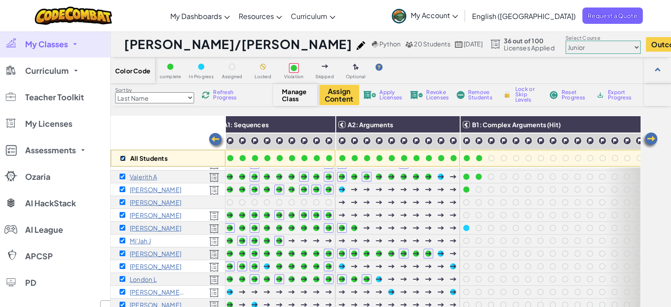
checkbox input "true"
click at [325, 121] on img at bounding box center [325, 124] width 15 height 13
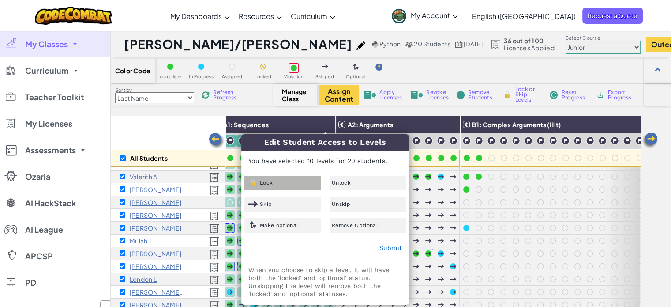
click at [282, 179] on div "Lock" at bounding box center [282, 183] width 77 height 15
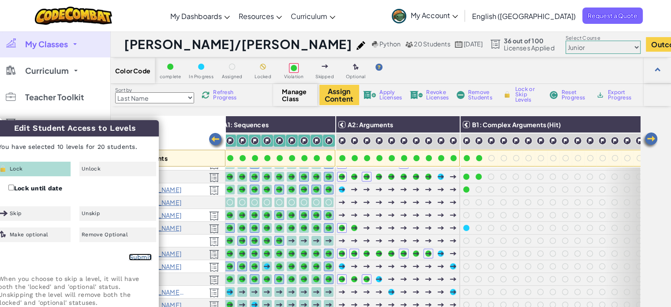
click at [138, 253] on link "Submit" at bounding box center [140, 256] width 23 height 7
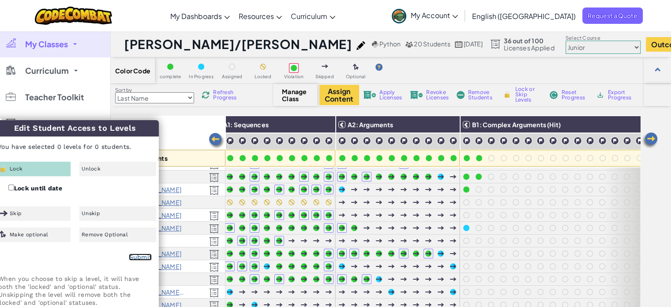
checkbox input "false"
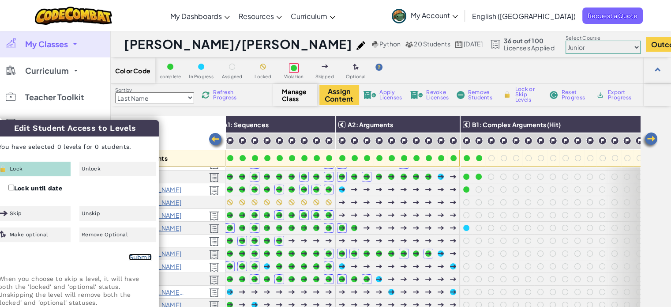
checkbox input "false"
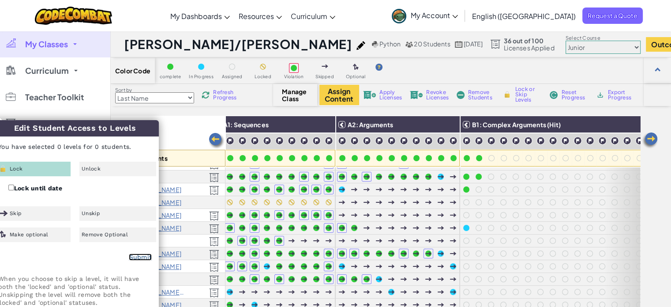
checkbox input "false"
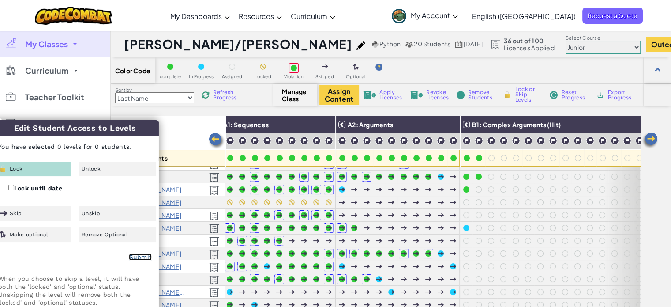
checkbox input "false"
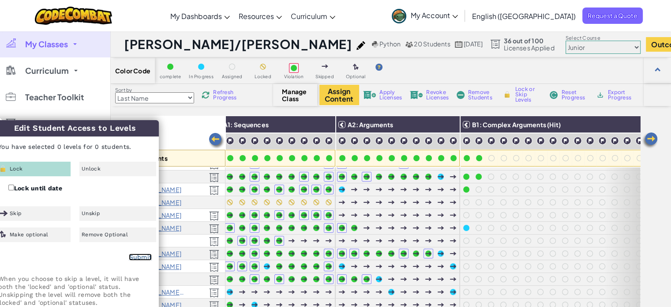
checkbox input "false"
click at [49, 213] on div "Skip" at bounding box center [32, 213] width 77 height 15
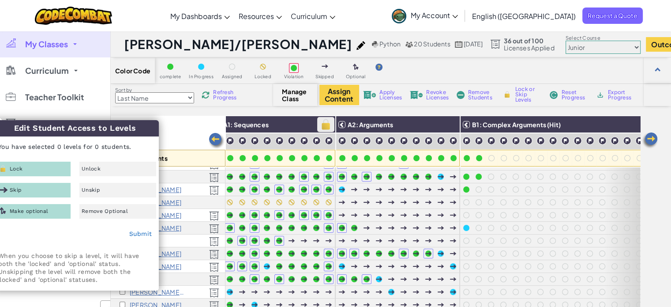
click at [328, 124] on img at bounding box center [325, 124] width 15 height 13
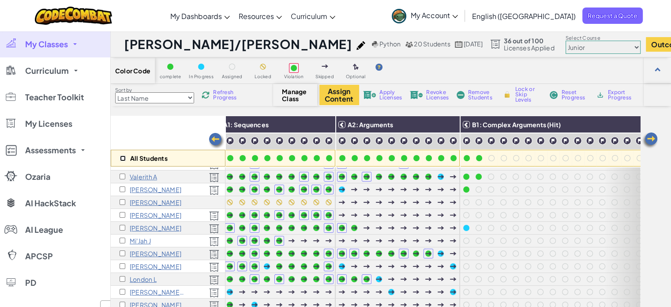
click at [122, 157] on input "checkbox" at bounding box center [123, 158] width 6 height 6
checkbox input "true"
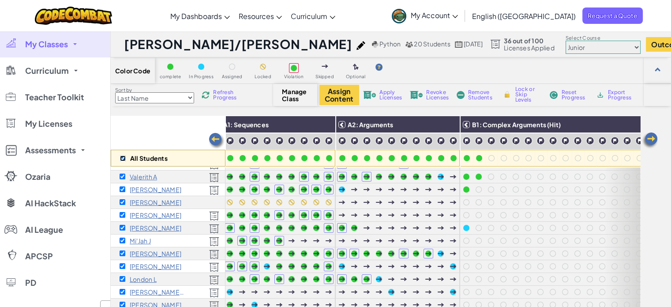
checkbox input "true"
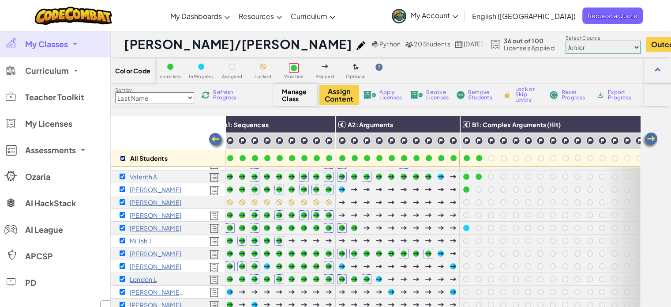
checkbox input "true"
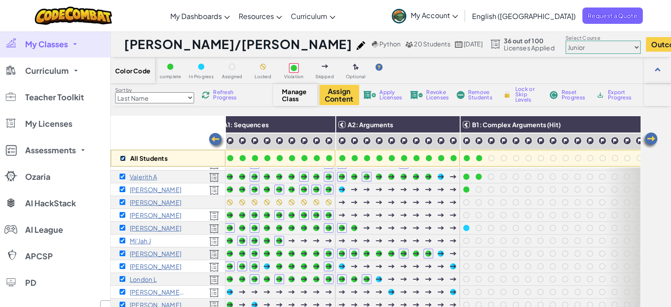
checkbox input "true"
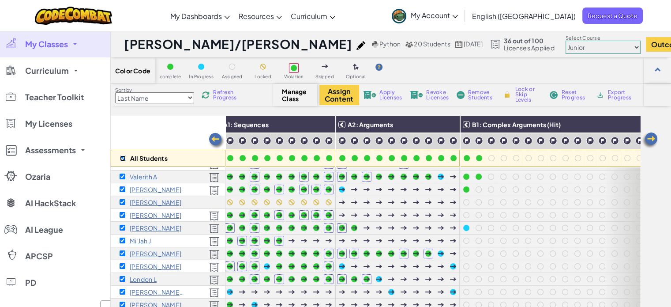
checkbox input "true"
click at [323, 127] on img at bounding box center [325, 124] width 15 height 13
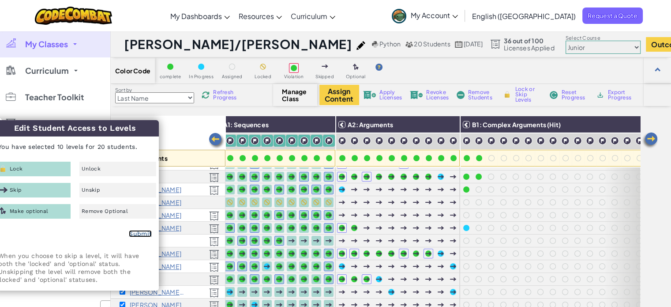
click at [134, 234] on link "Submit" at bounding box center [140, 233] width 23 height 7
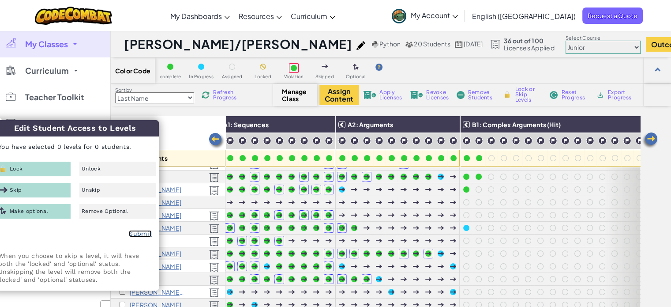
checkbox input "false"
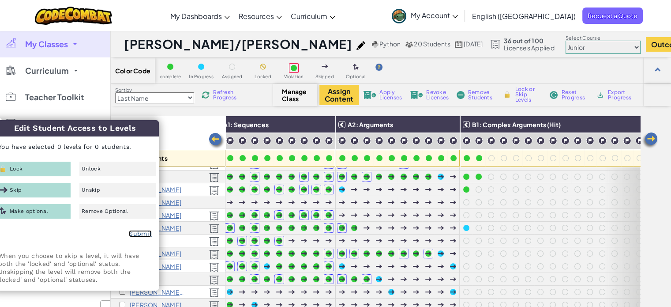
checkbox input "false"
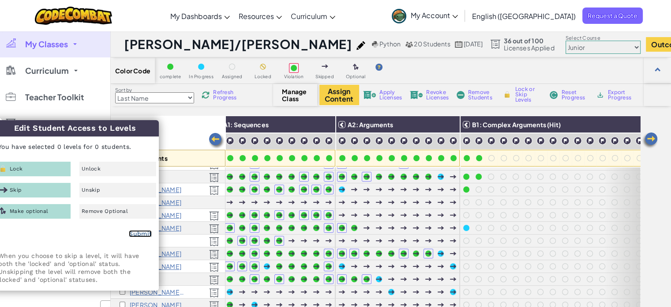
checkbox input "false"
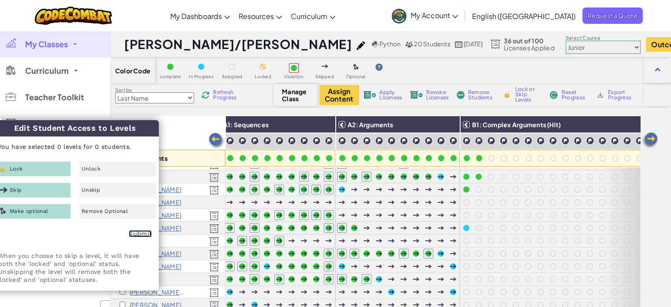
checkbox input "false"
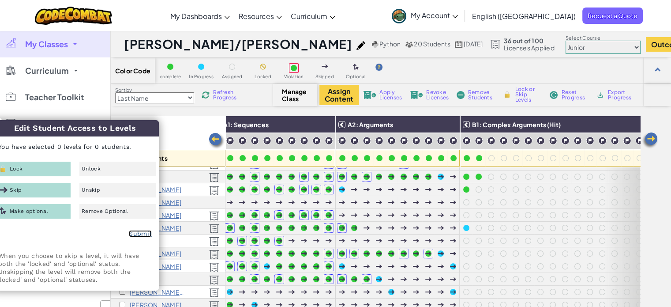
checkbox input "false"
click at [179, 128] on div "All Students" at bounding box center [168, 141] width 115 height 51
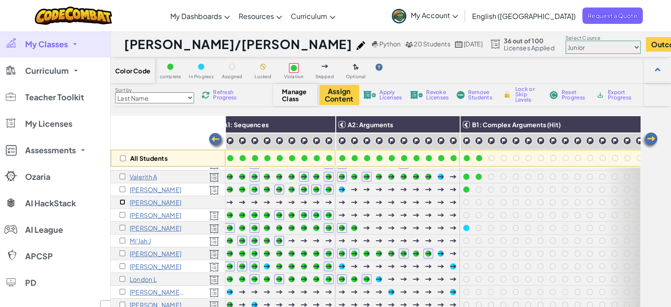
click at [120, 199] on input "checkbox" at bounding box center [123, 202] width 6 height 6
checkbox input "true"
click at [383, 94] on span "Apply Licenses" at bounding box center [390, 95] width 23 height 11
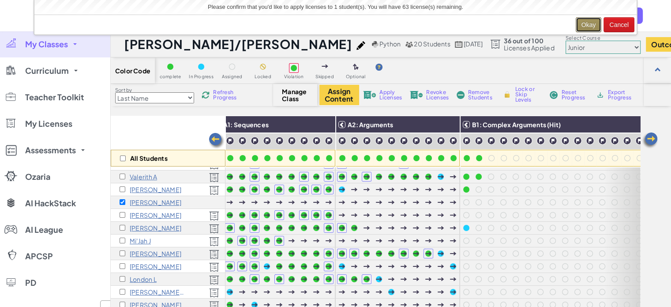
click at [594, 23] on button "Okay" at bounding box center [589, 24] width 26 height 15
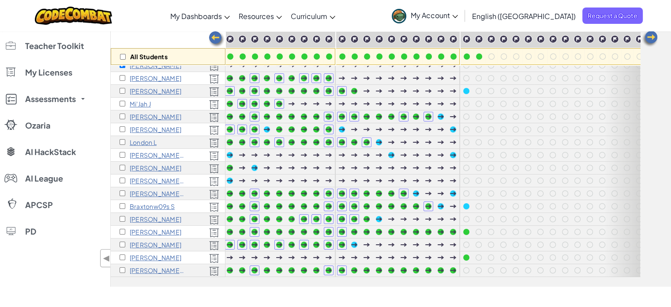
scroll to position [104, 0]
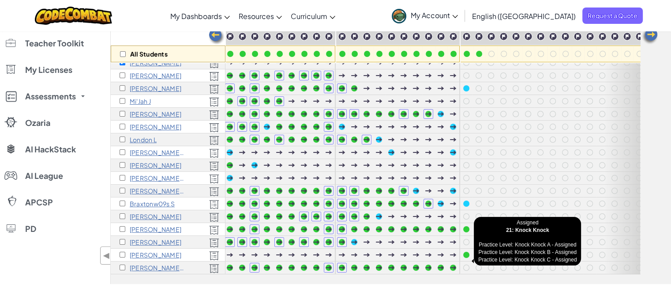
click at [464, 264] on div at bounding box center [466, 267] width 6 height 6
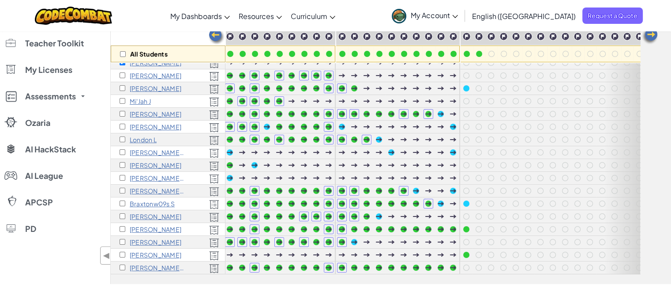
scroll to position [0, 14]
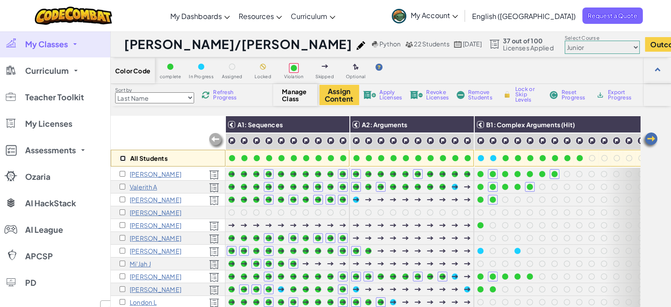
click at [120, 156] on input "checkbox" at bounding box center [123, 158] width 6 height 6
checkbox input "true"
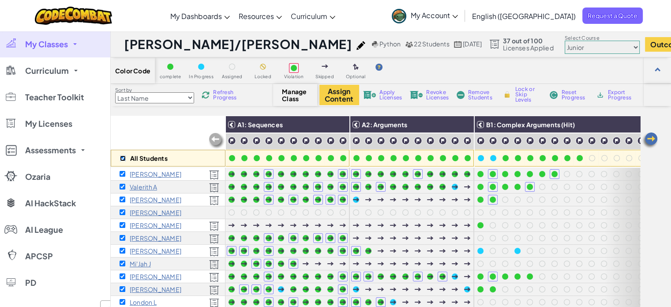
checkbox input "true"
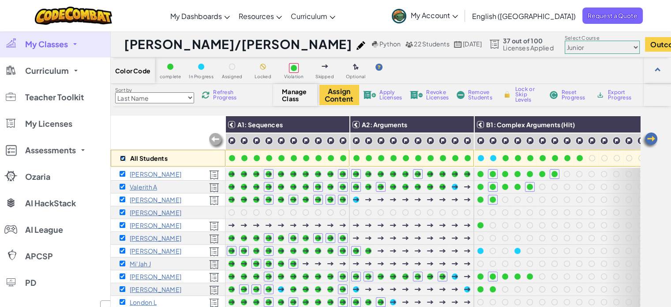
checkbox input "true"
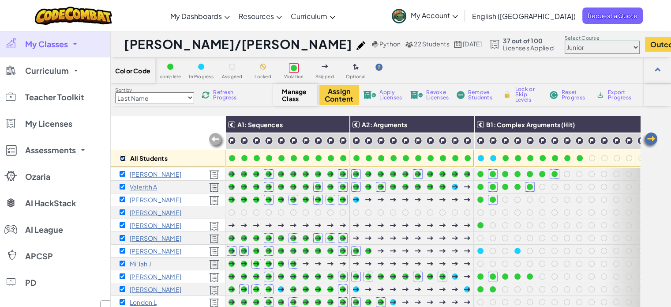
checkbox input "true"
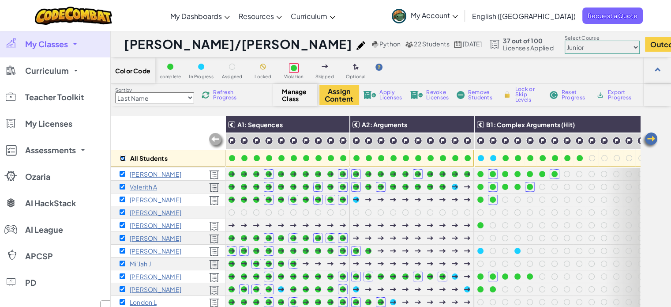
checkbox input "true"
click at [335, 124] on img at bounding box center [339, 124] width 15 height 13
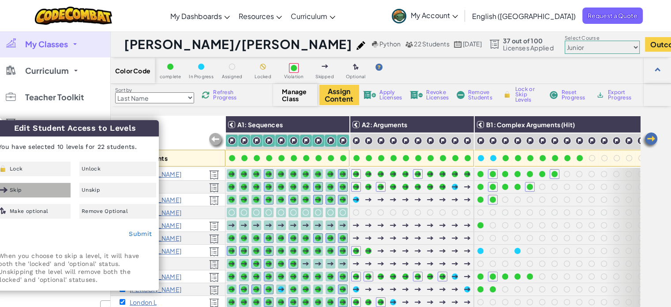
click at [23, 189] on div "Skip" at bounding box center [32, 190] width 77 height 15
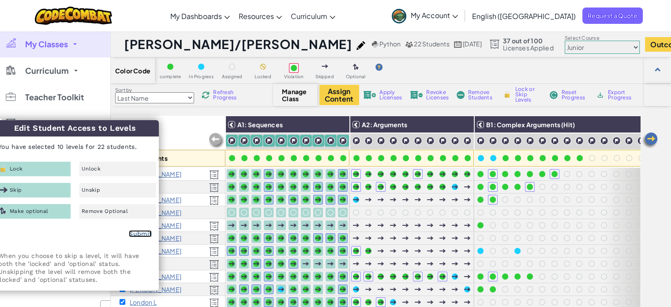
click at [144, 236] on link "Submit" at bounding box center [140, 233] width 23 height 7
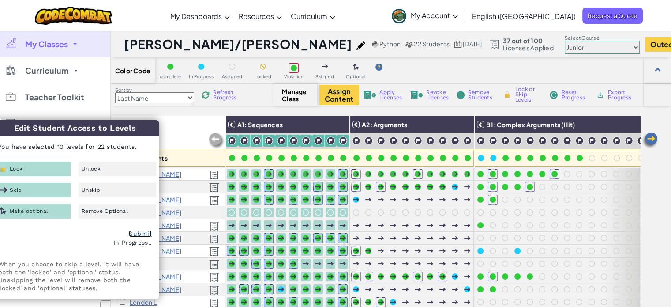
checkbox input "false"
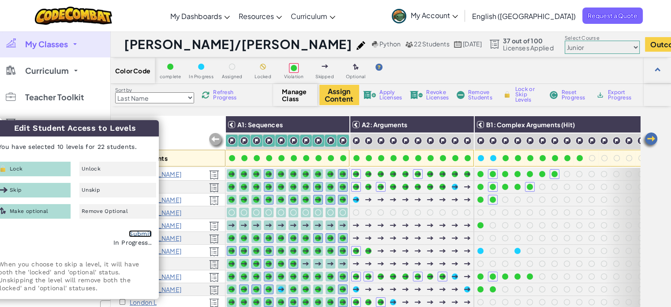
checkbox input "false"
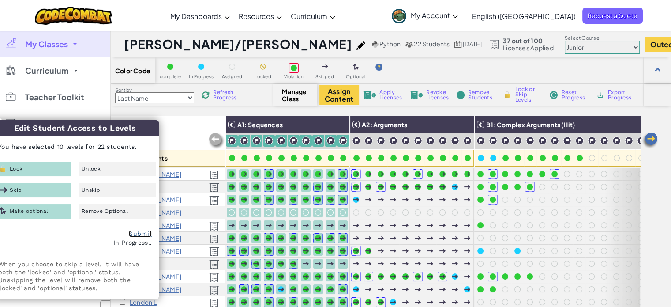
checkbox input "false"
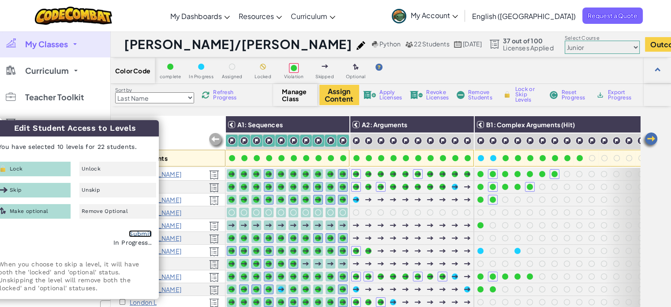
checkbox input "false"
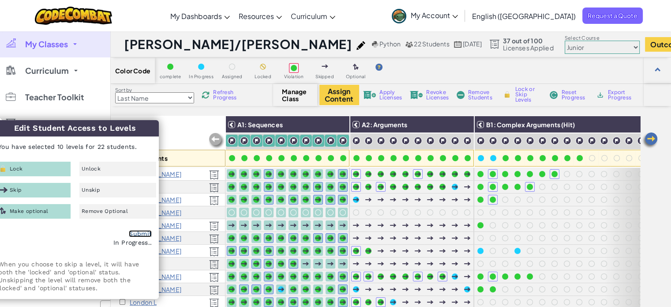
checkbox input "false"
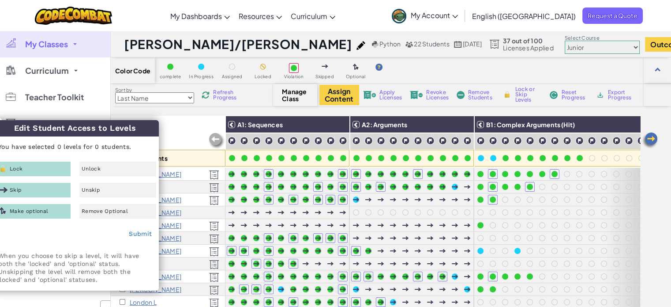
click at [191, 128] on div "All Students" at bounding box center [168, 141] width 115 height 51
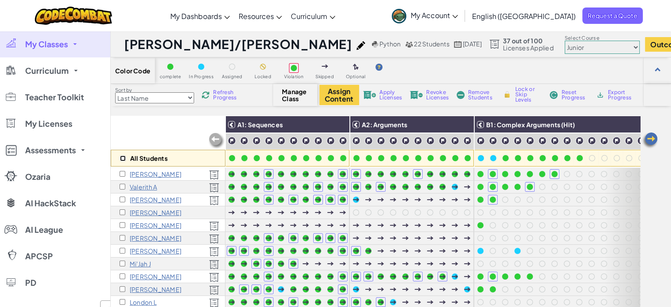
click at [123, 159] on input "checkbox" at bounding box center [123, 158] width 6 height 6
checkbox input "true"
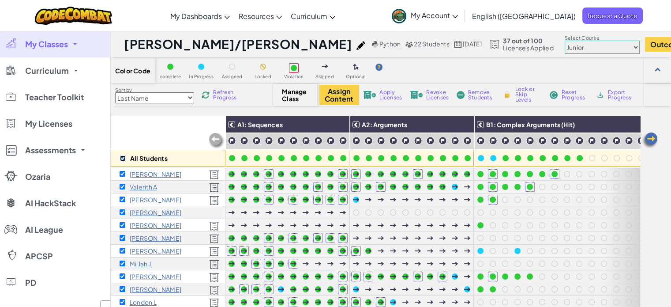
checkbox input "true"
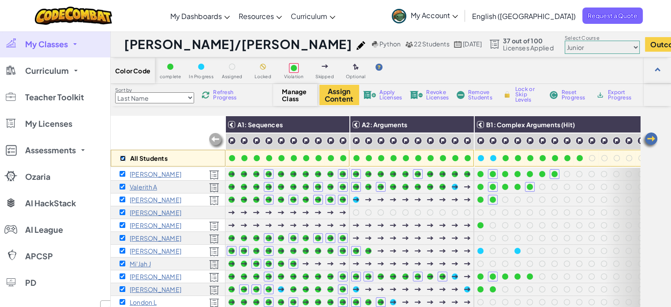
checkbox input "true"
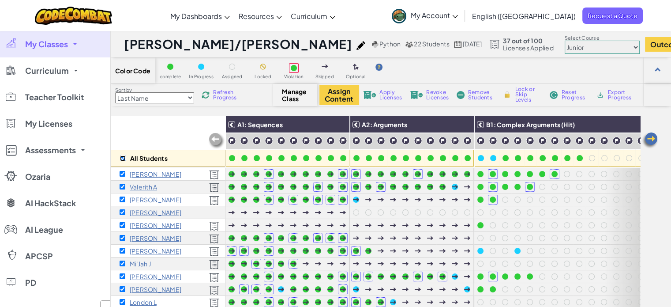
checkbox input "true"
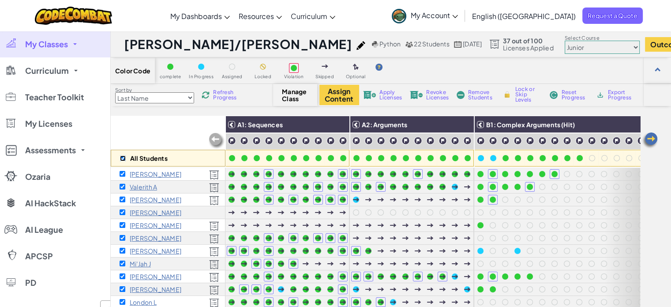
checkbox input "true"
click at [463, 124] on img at bounding box center [464, 124] width 15 height 13
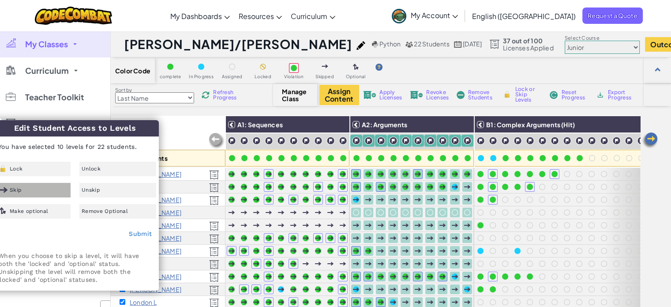
click at [43, 188] on div "Skip" at bounding box center [32, 190] width 77 height 15
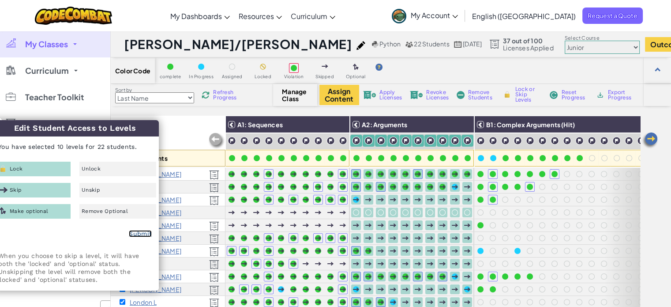
click at [142, 233] on link "Submit" at bounding box center [140, 233] width 23 height 7
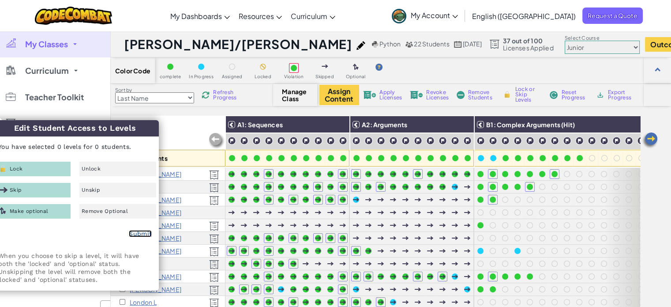
checkbox input "false"
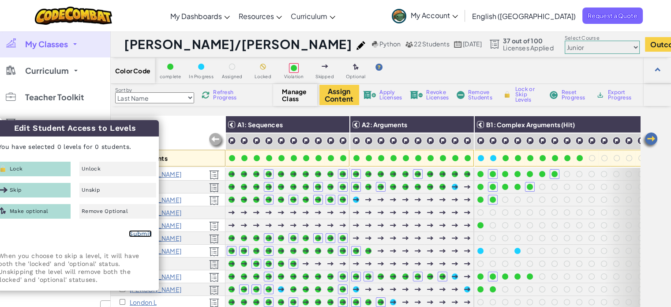
checkbox input "false"
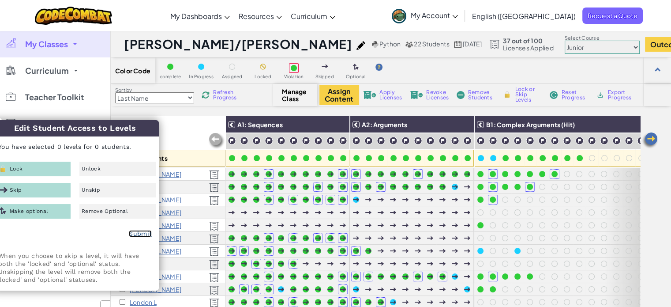
checkbox input "false"
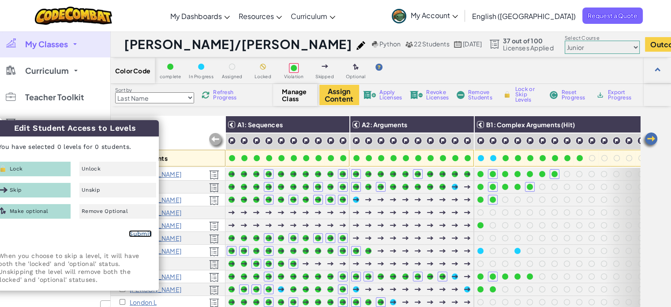
checkbox input "false"
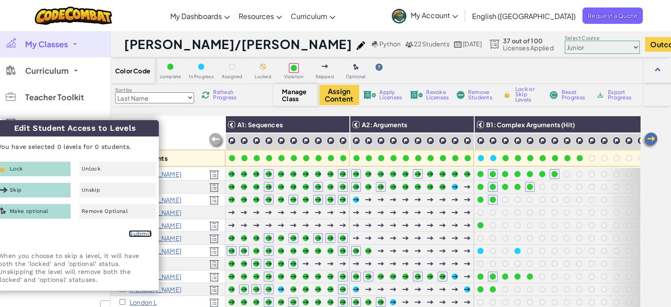
checkbox input "false"
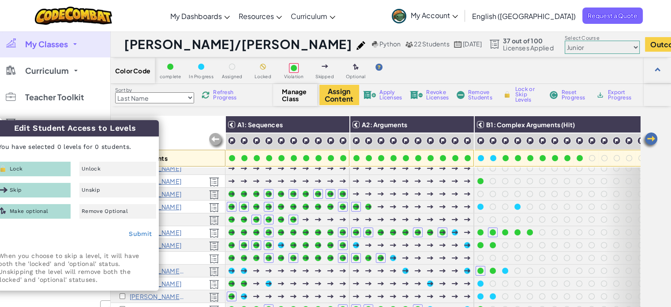
click at [168, 133] on div "All Students" at bounding box center [168, 141] width 115 height 51
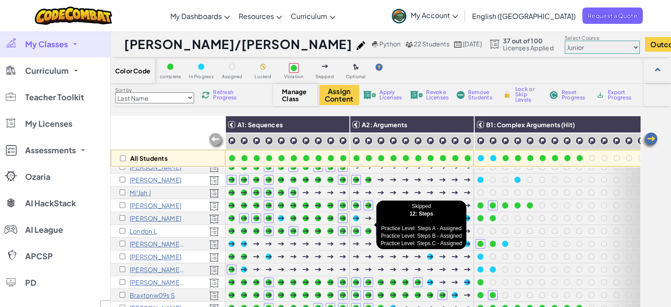
scroll to position [0, 0]
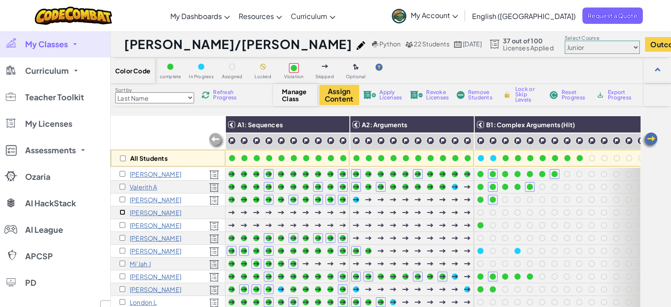
click at [122, 211] on input "checkbox" at bounding box center [123, 212] width 6 height 6
checkbox input "true"
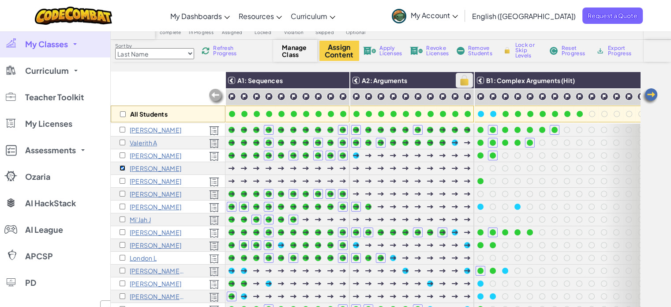
scroll to position [77, 0]
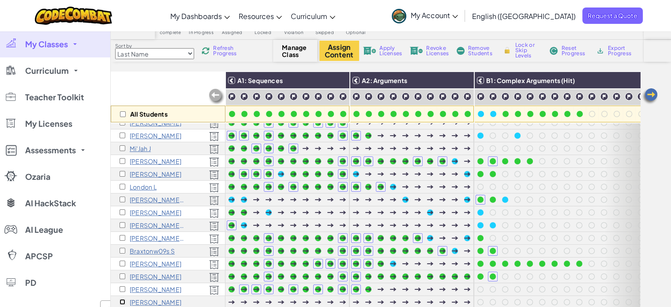
click at [121, 299] on input "checkbox" at bounding box center [123, 302] width 6 height 6
checkbox input "true"
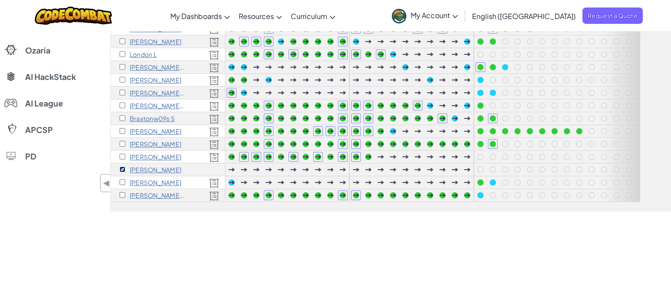
scroll to position [0, 0]
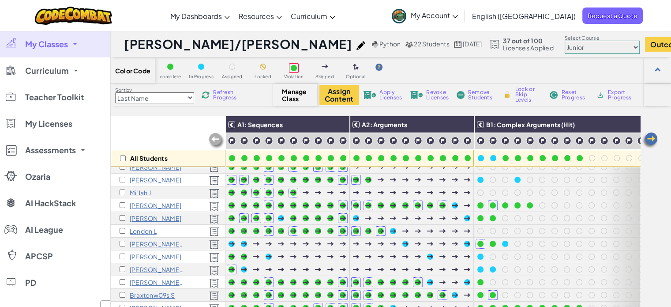
click at [394, 97] on span "Apply Licenses" at bounding box center [390, 95] width 23 height 11
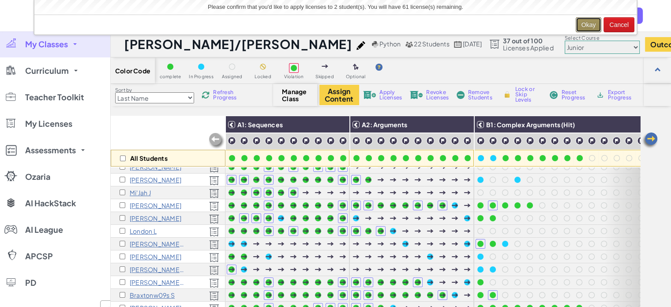
click at [586, 23] on button "Okay" at bounding box center [589, 24] width 26 height 15
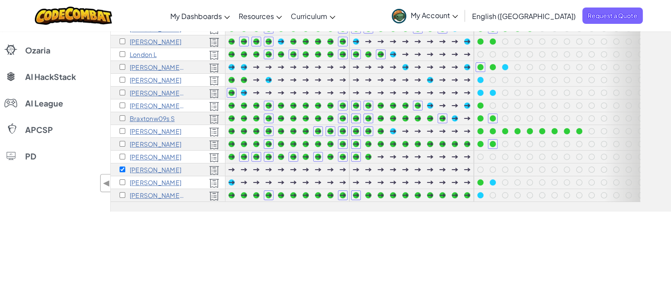
scroll to position [77, 0]
drag, startPoint x: 235, startPoint y: 194, endPoint x: 254, endPoint y: 212, distance: 26.2
click at [254, 212] on div "Toggle navigation My Dashboards CodeCombat Teacher Dashboard Ozaria Teacher Das…" at bounding box center [335, 257] width 671 height 866
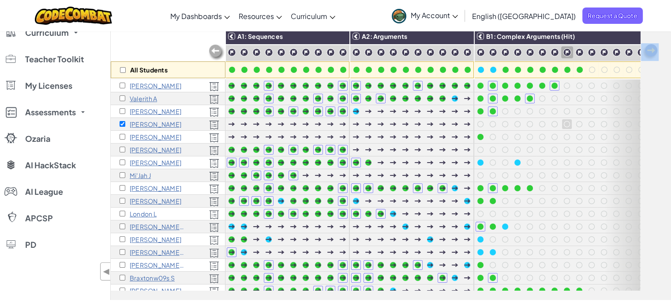
scroll to position [44, 0]
